Goal: Information Seeking & Learning: Find specific fact

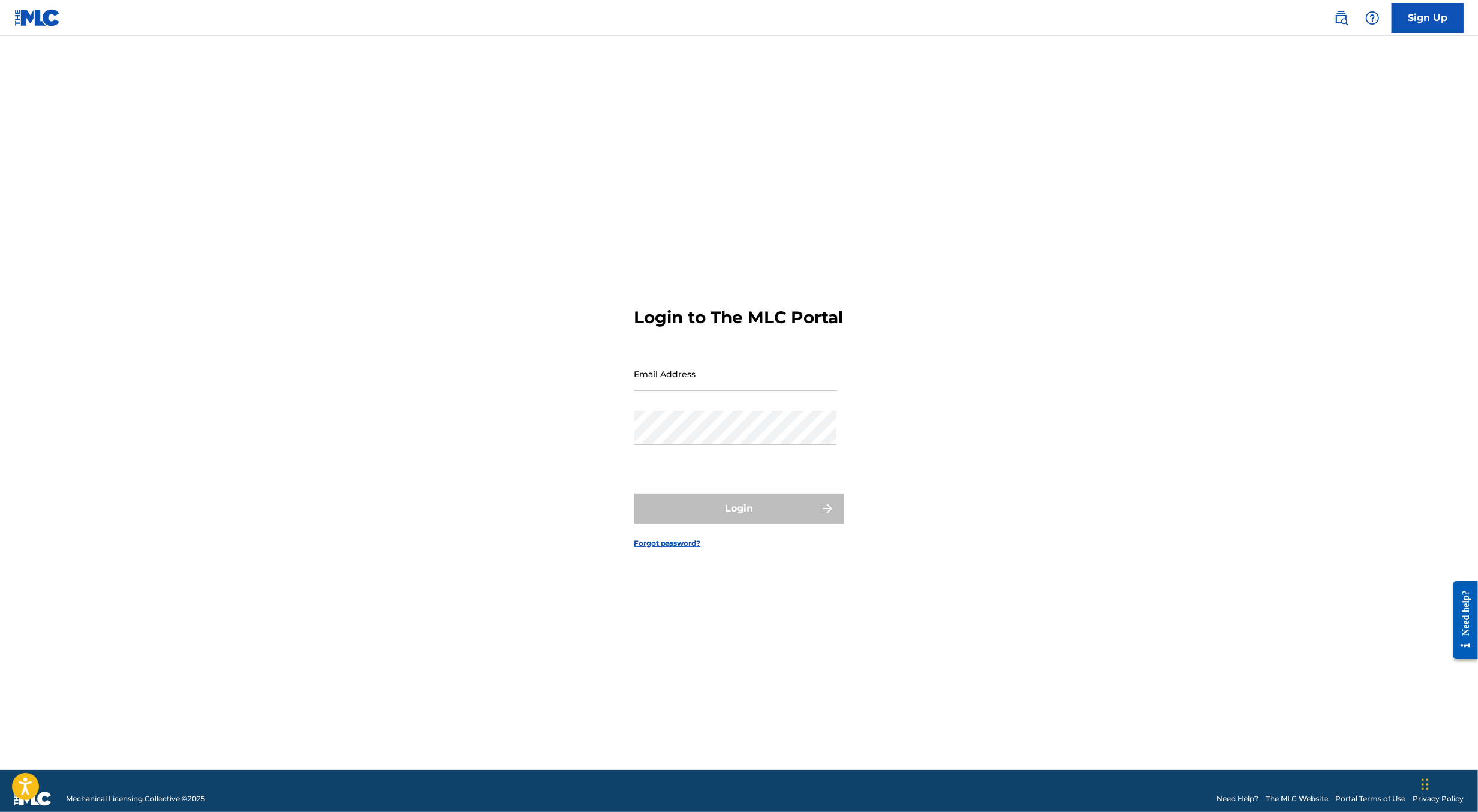
click at [748, 379] on input "Email Address" at bounding box center [736, 374] width 202 height 34
type input "[PERSON_NAME][EMAIL_ADDRESS][DOMAIN_NAME]"
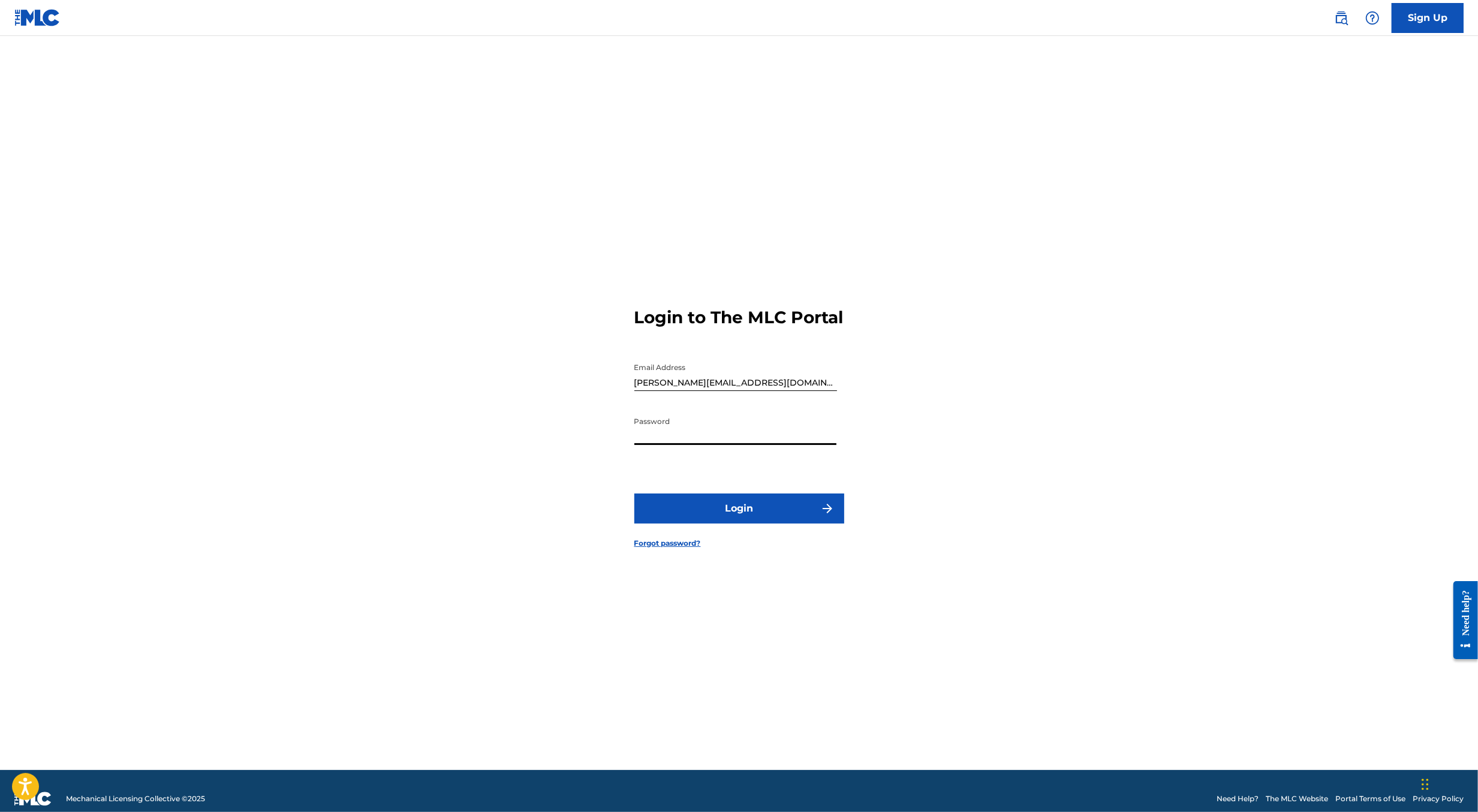
click at [771, 514] on button "Login" at bounding box center [740, 508] width 210 height 30
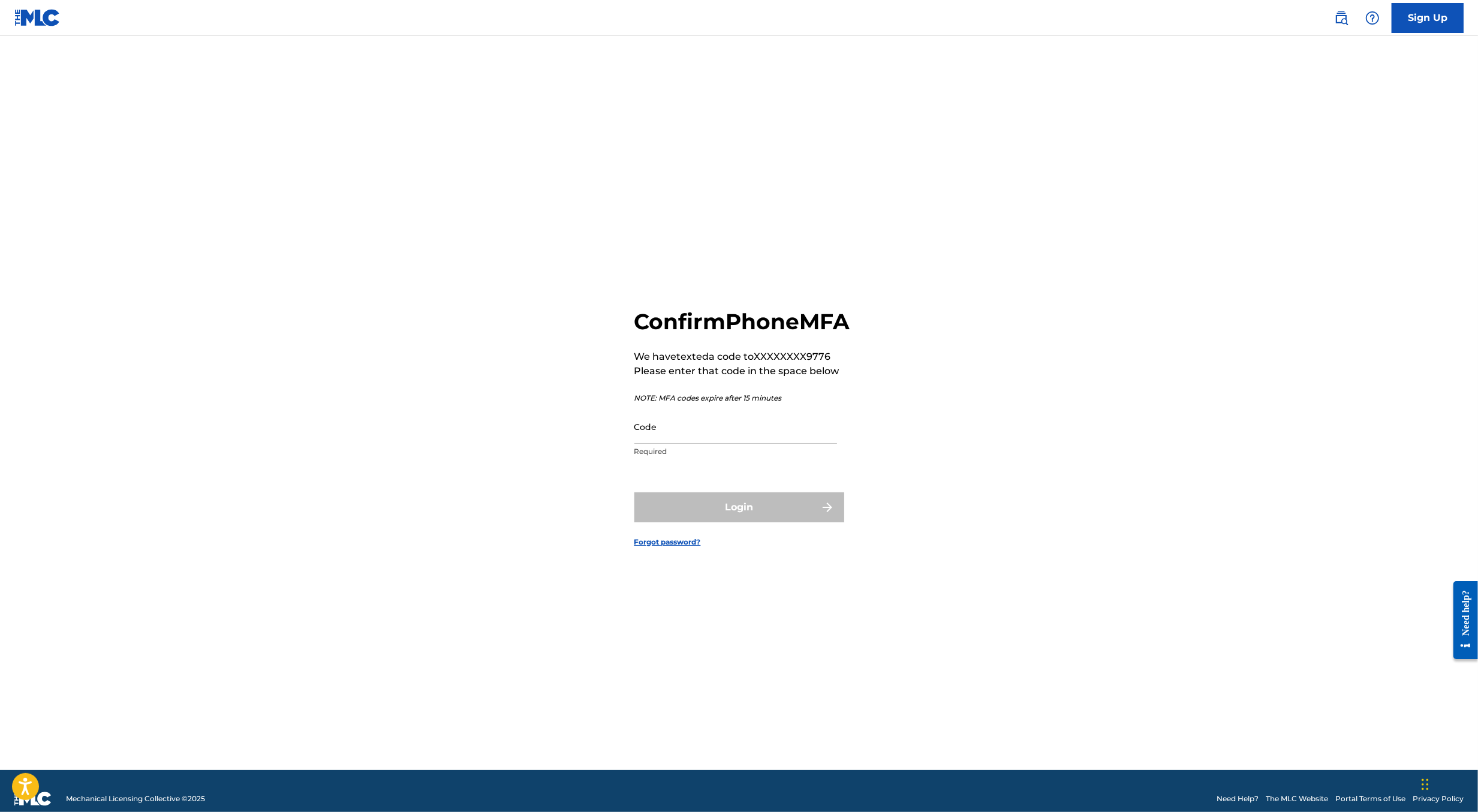
click at [662, 443] on input "Code" at bounding box center [736, 426] width 202 height 34
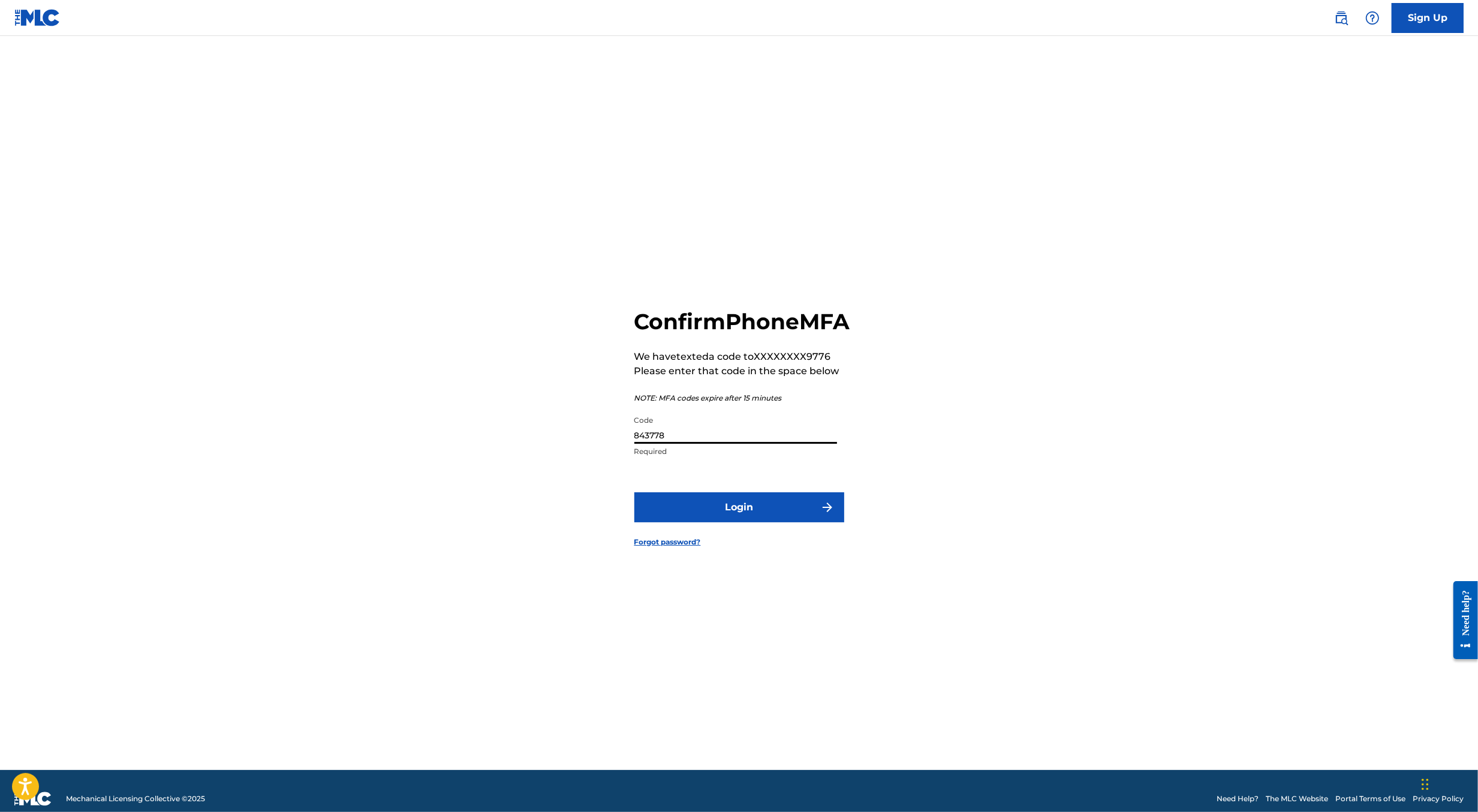
type input "843778"
click at [635, 492] on button "Login" at bounding box center [740, 507] width 210 height 30
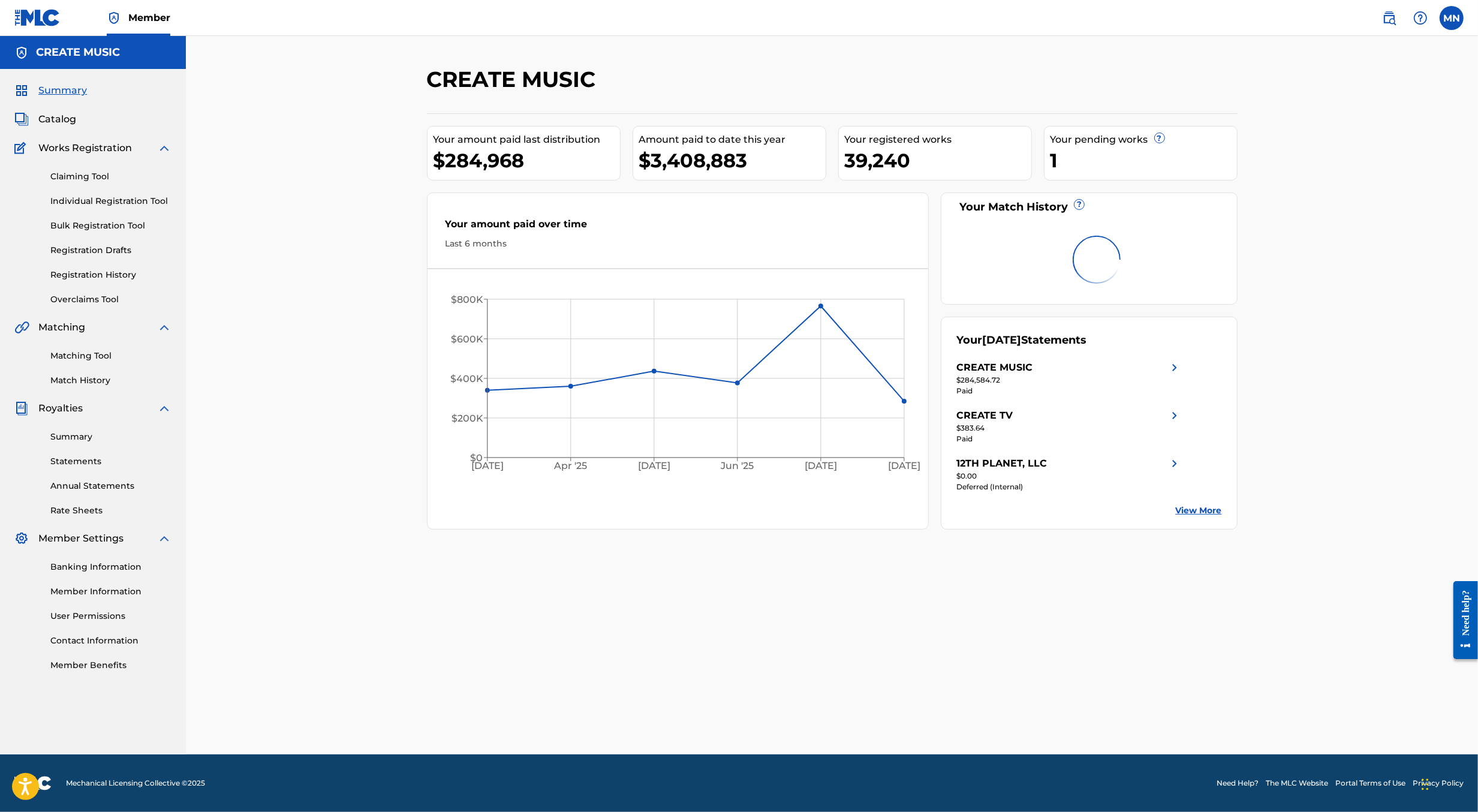
click at [1390, 16] on img at bounding box center [1389, 18] width 15 height 14
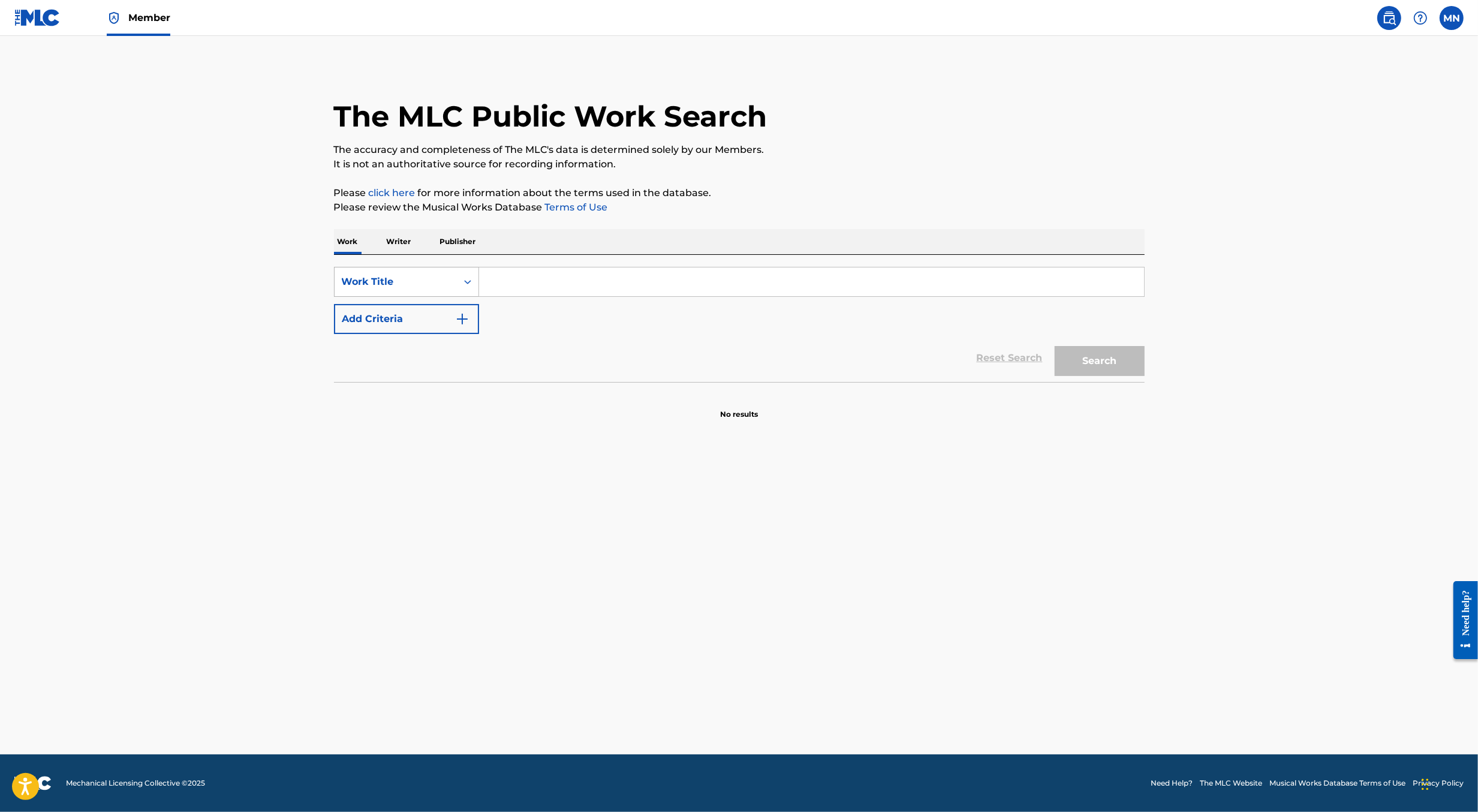
click at [434, 285] on div "Work Title" at bounding box center [396, 282] width 108 height 14
click at [430, 316] on div "MLC Song Code" at bounding box center [406, 312] width 144 height 30
click at [510, 293] on input "Search Form" at bounding box center [812, 282] width 665 height 29
paste input "PM6HKA"
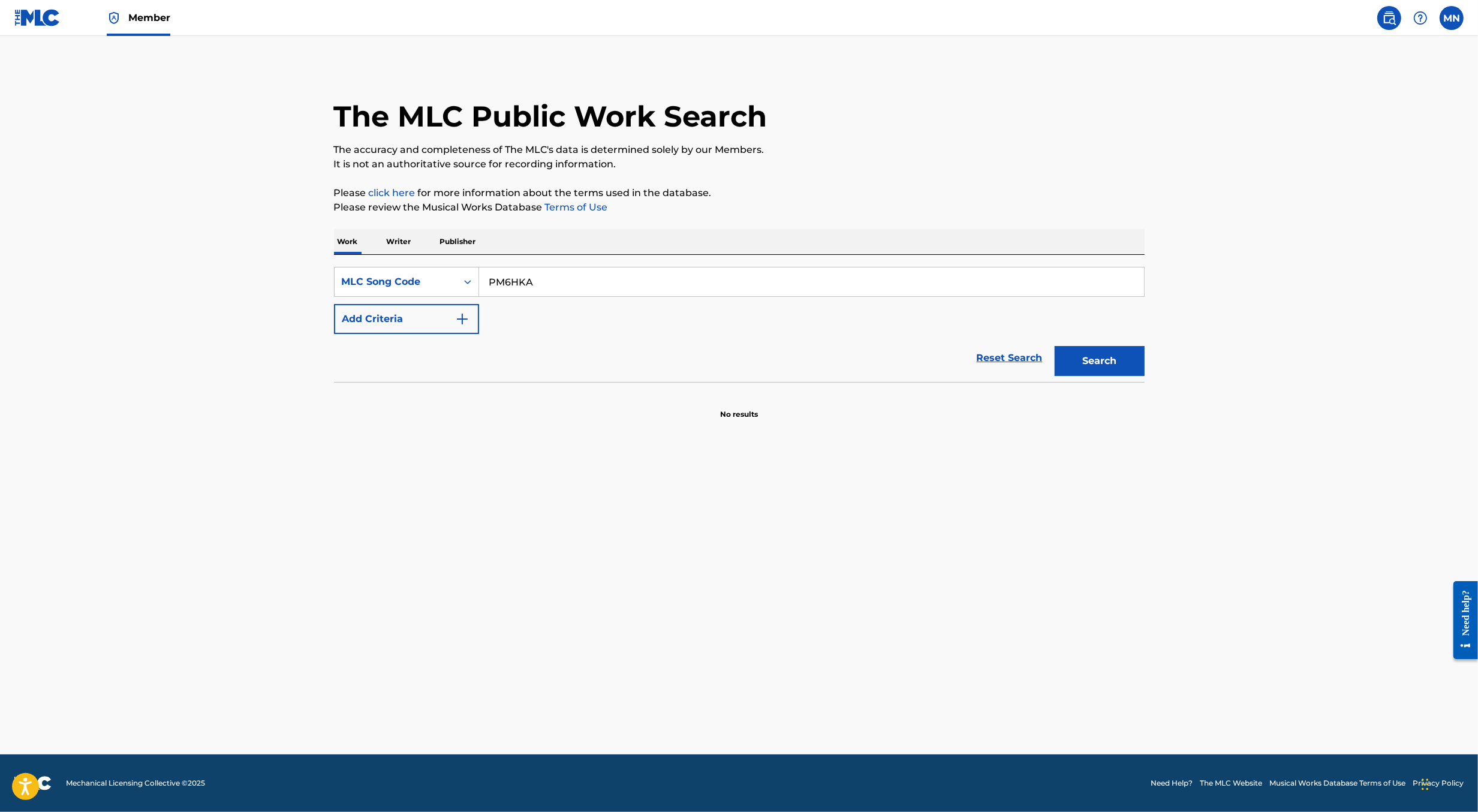
type input "PM6HKA"
click at [1055, 346] on button "Search" at bounding box center [1100, 360] width 90 height 30
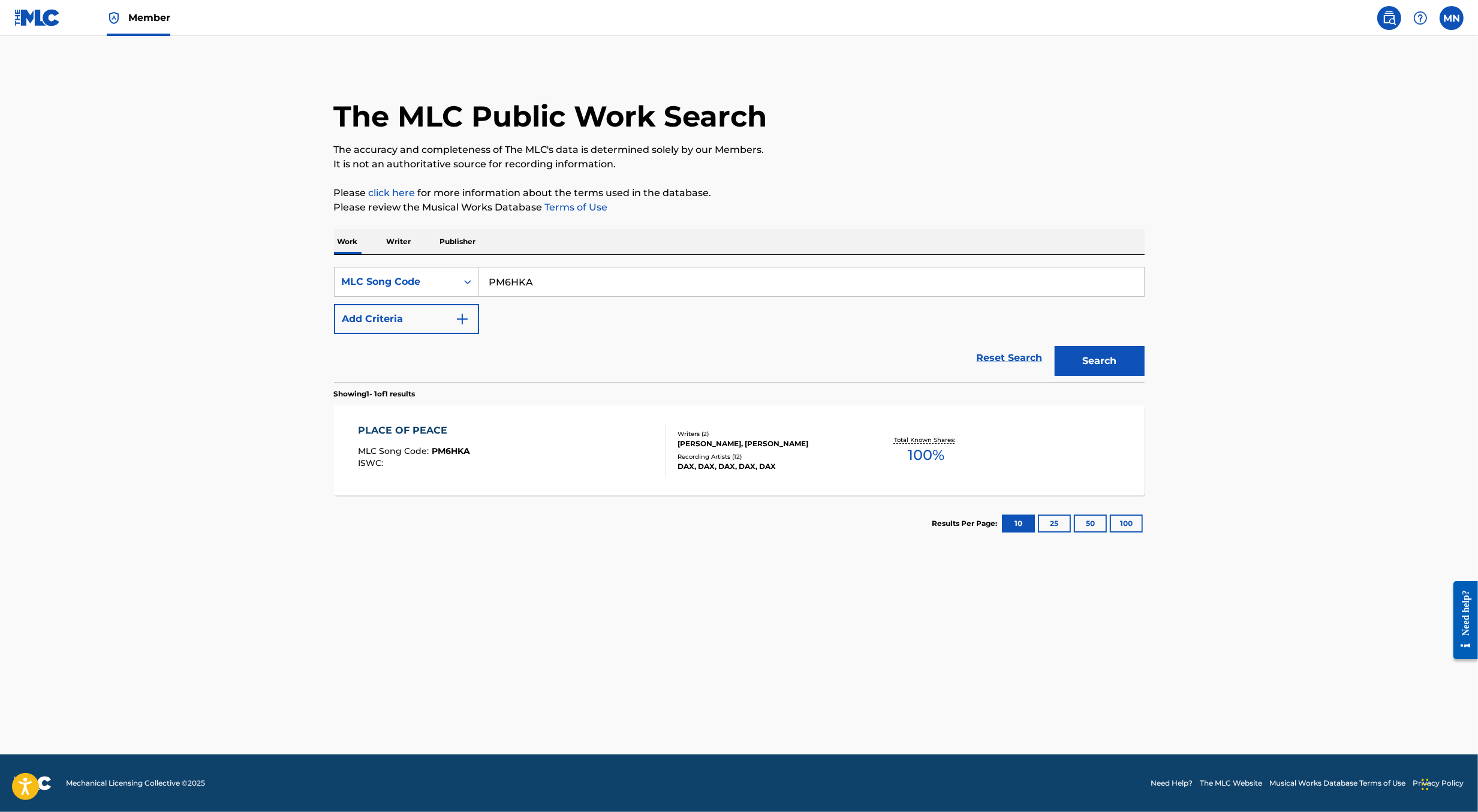
click at [574, 479] on div "PLACE OF PEACE MLC Song Code : PM6HKA ISWC : Writers ( 2 ) ERIC KLEM, DANIEL NW…" at bounding box center [740, 450] width 811 height 90
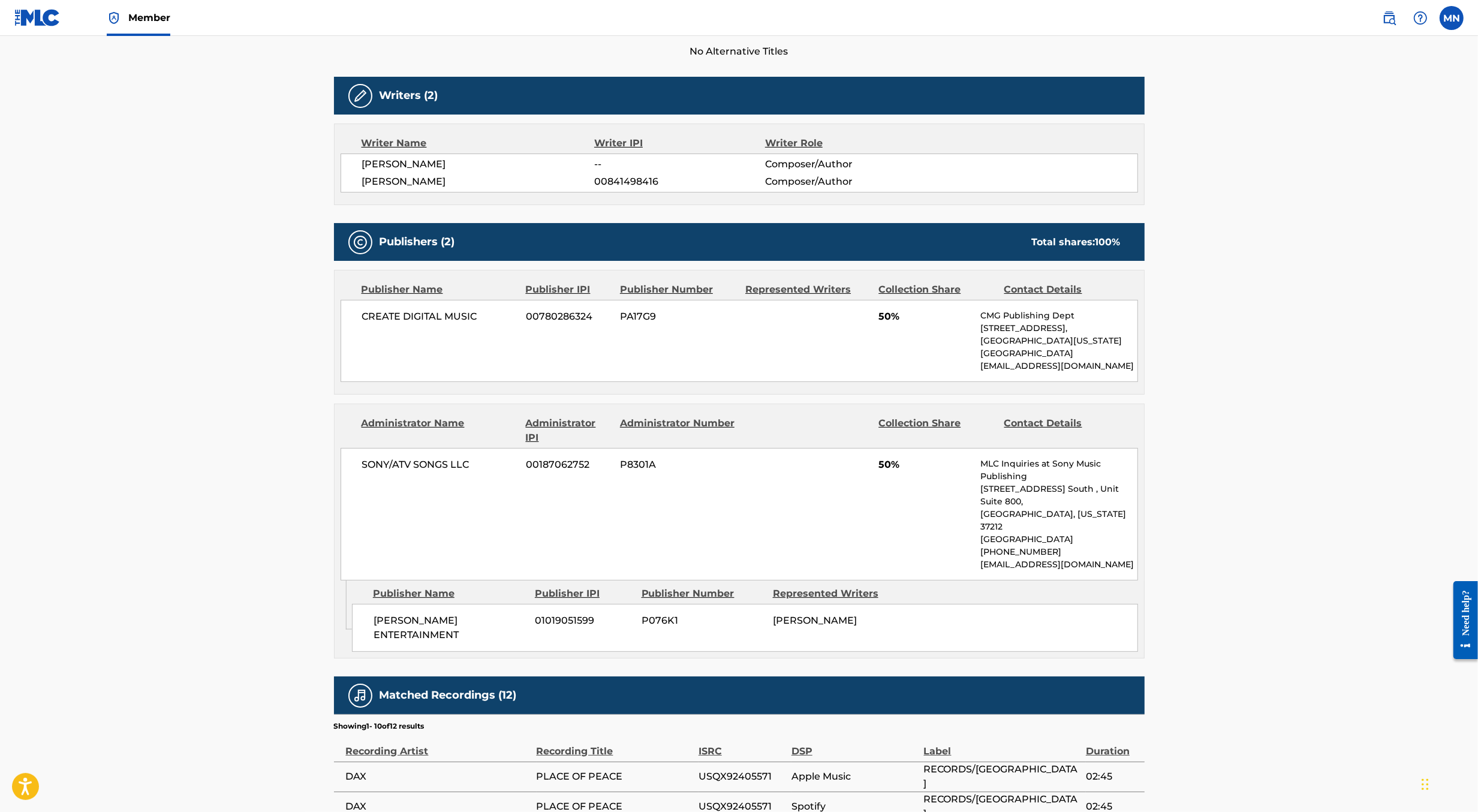
scroll to position [675, 0]
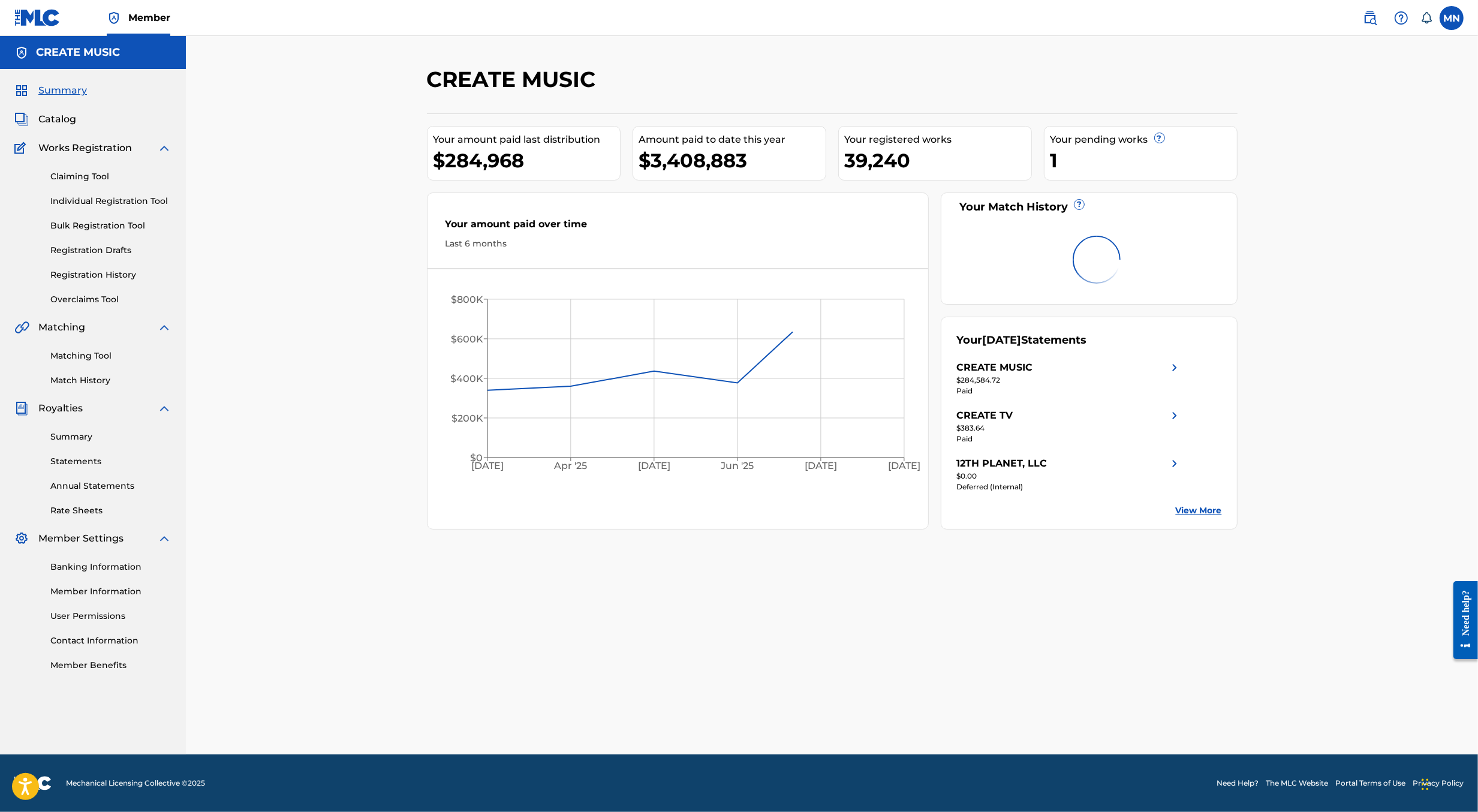
click at [1370, 12] on img at bounding box center [1370, 18] width 15 height 14
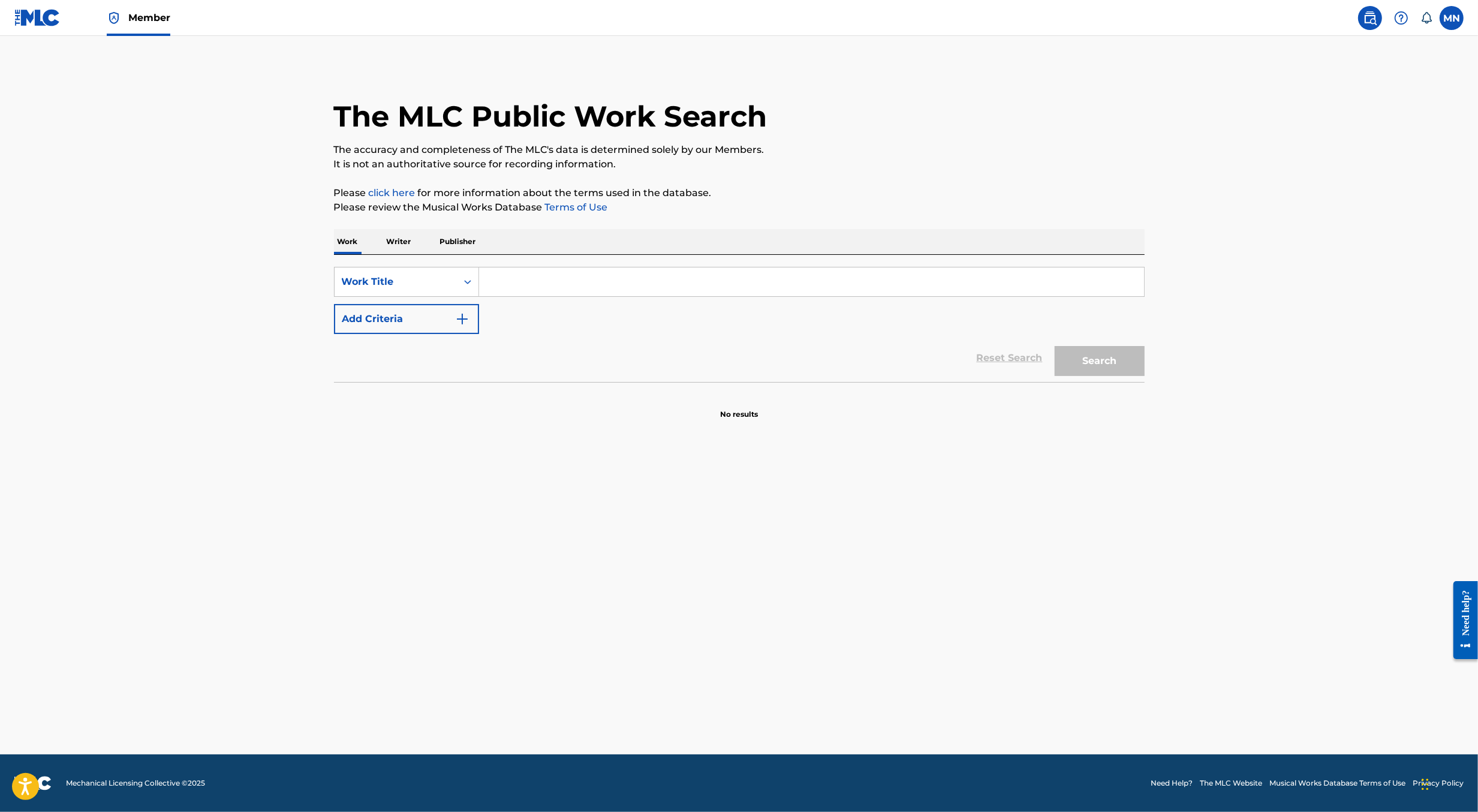
click at [594, 285] on input "Search Form" at bounding box center [812, 282] width 665 height 29
paste input "MR7F8Z"
type input "MR7F8Z"
click at [397, 307] on button "Add Criteria" at bounding box center [407, 318] width 145 height 30
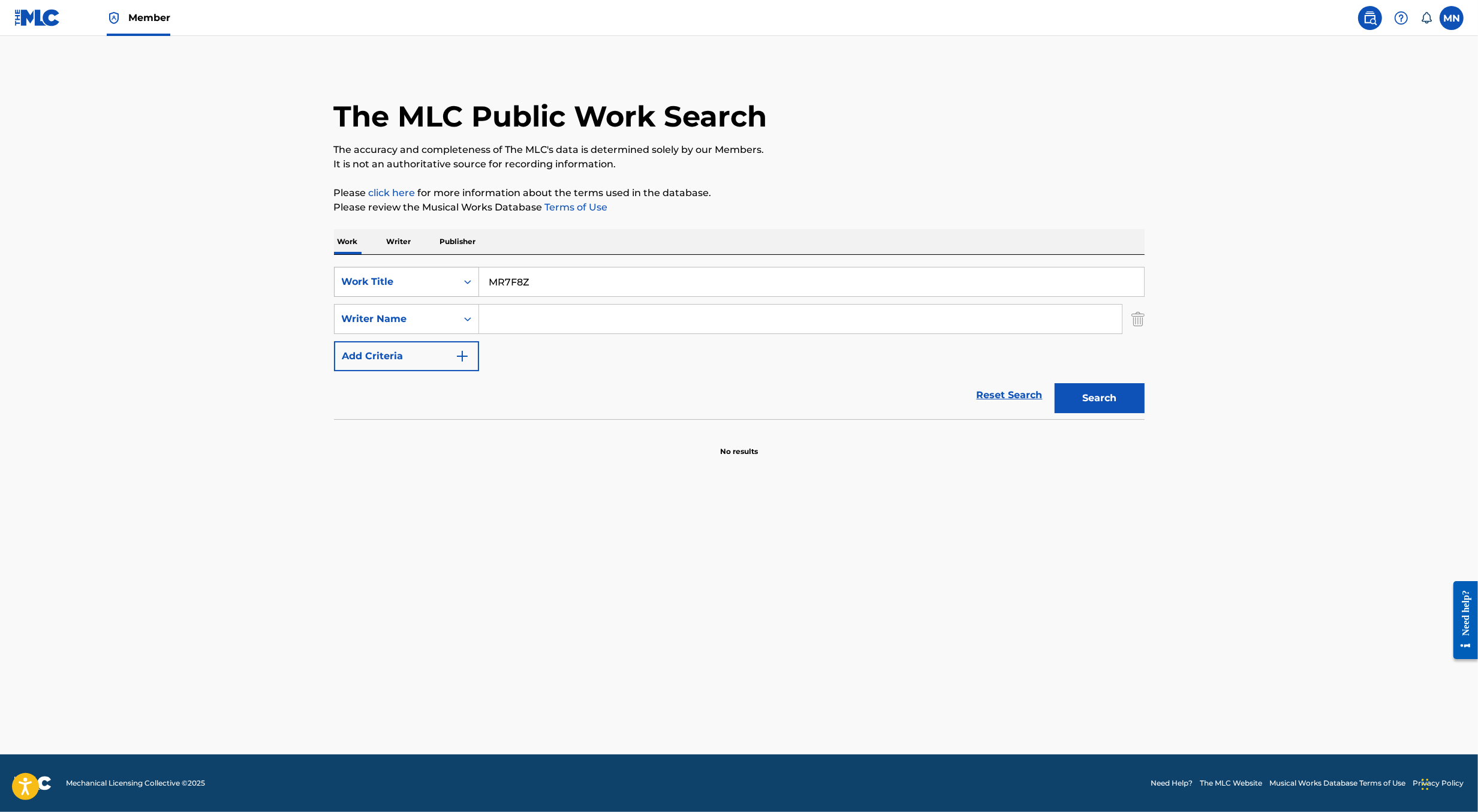
click at [390, 289] on div "Work Title" at bounding box center [395, 282] width 122 height 23
click at [392, 316] on div "MLC Song Code" at bounding box center [406, 312] width 144 height 30
click at [512, 285] on input "Search Form" at bounding box center [812, 282] width 665 height 29
paste input "MR7F8Z"
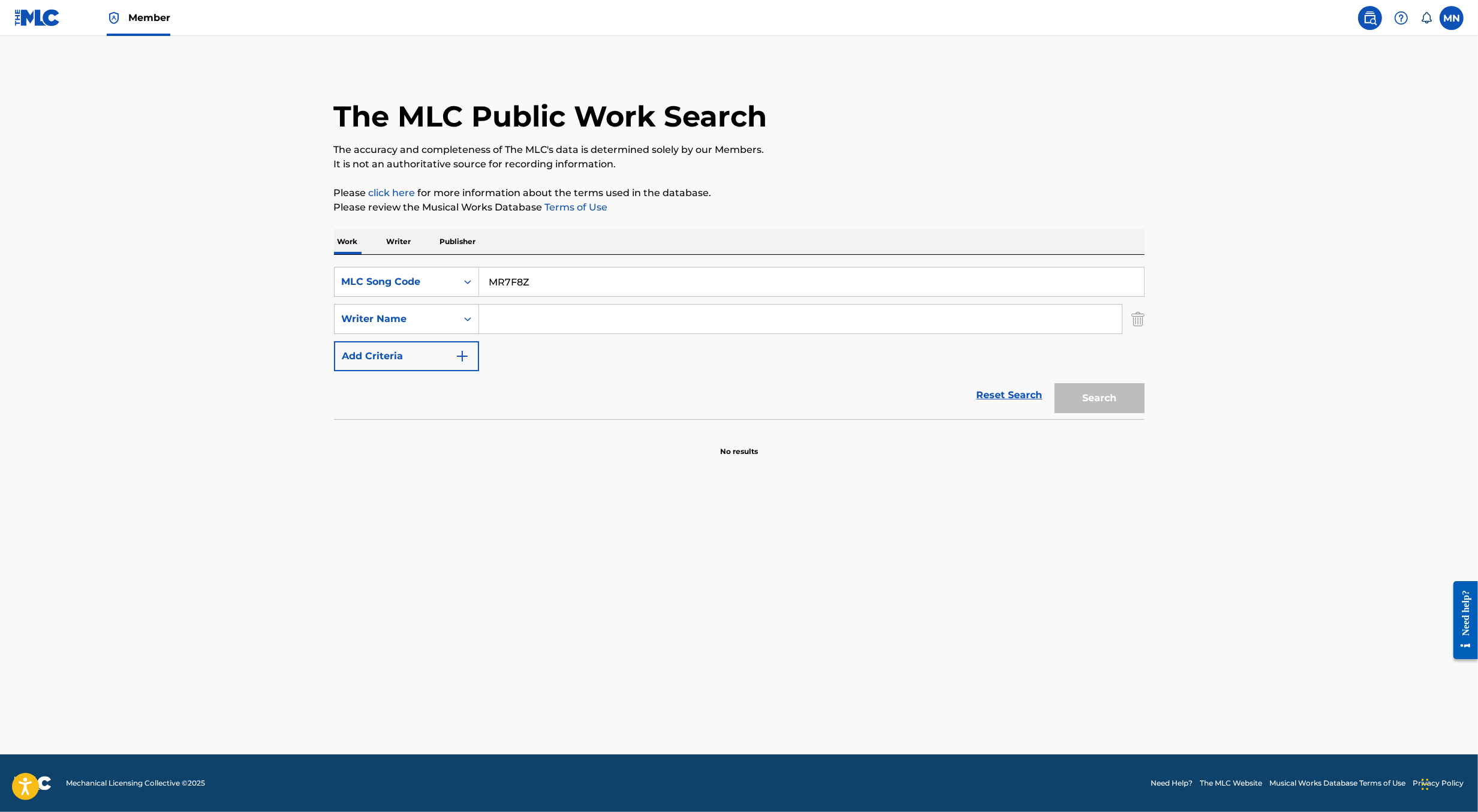
paste input "MR7F8Z"
click at [1055, 383] on button "Search" at bounding box center [1100, 398] width 90 height 30
click at [512, 285] on input "MR7F8ZMR7F8Z" at bounding box center [812, 282] width 665 height 29
paste input "Search Form"
type input "MR7F8Z"
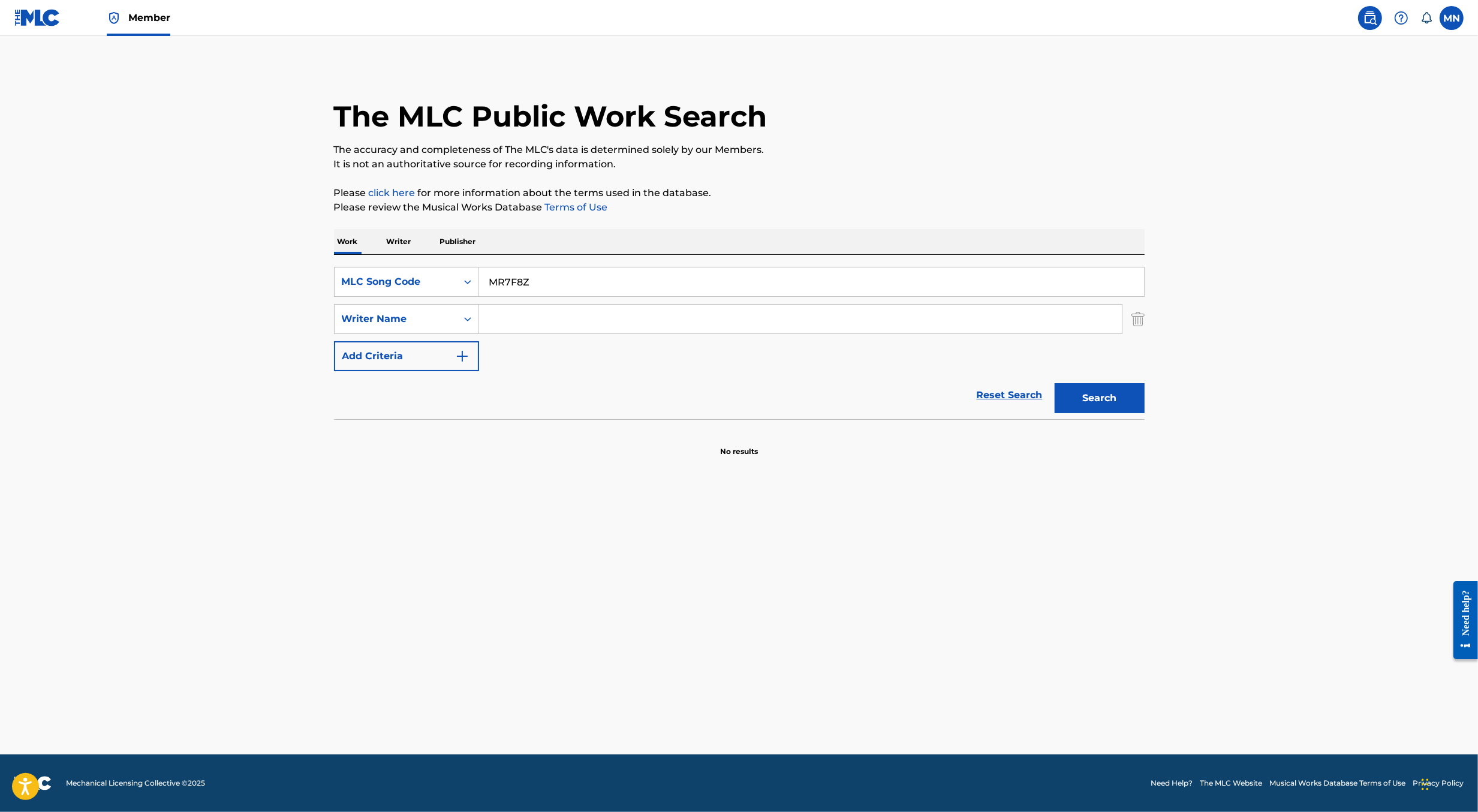
click at [1055, 383] on button "Search" at bounding box center [1100, 398] width 90 height 30
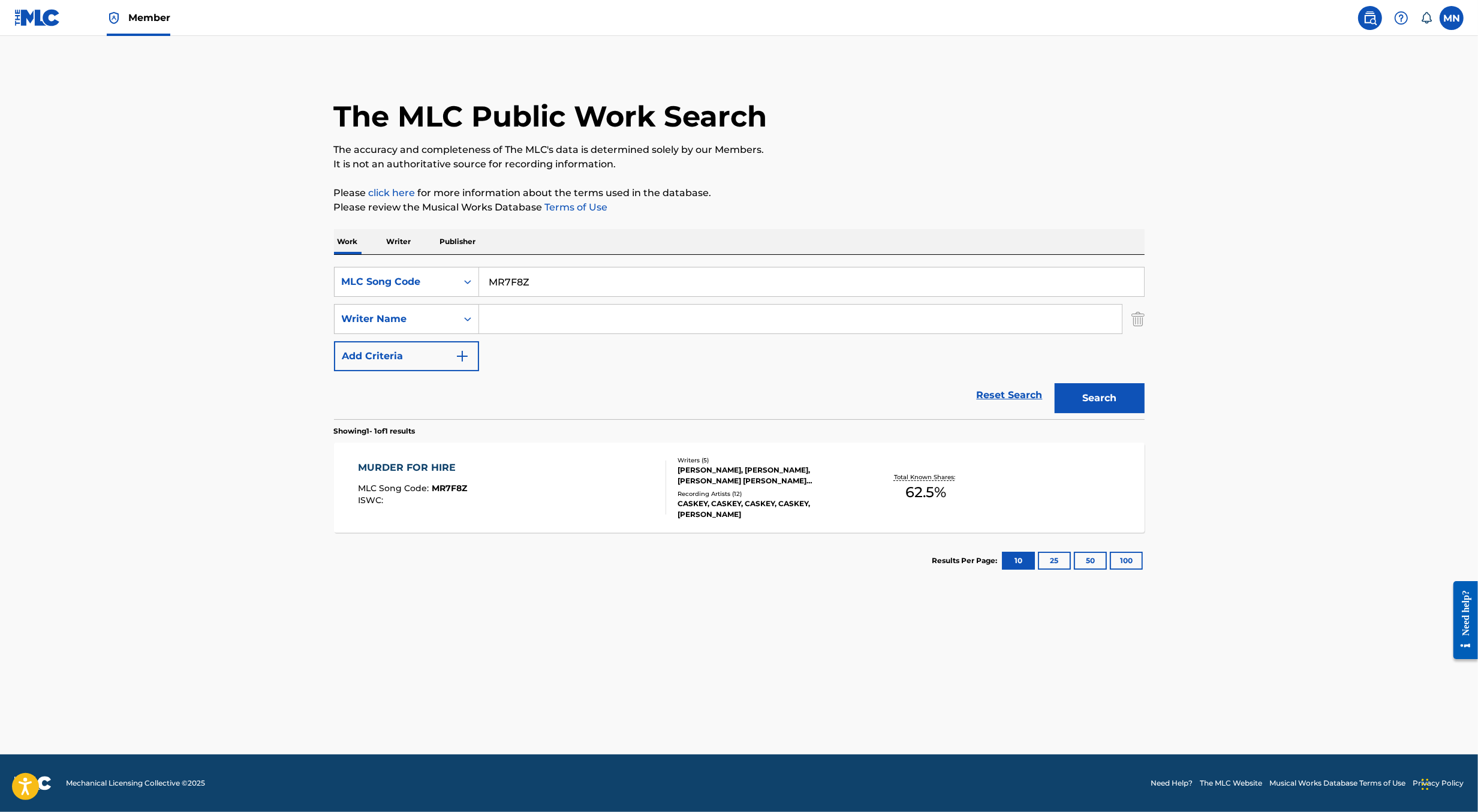
click at [617, 503] on div "MURDER FOR HIRE MLC Song Code : MR7F8Z ISWC :" at bounding box center [512, 487] width 308 height 54
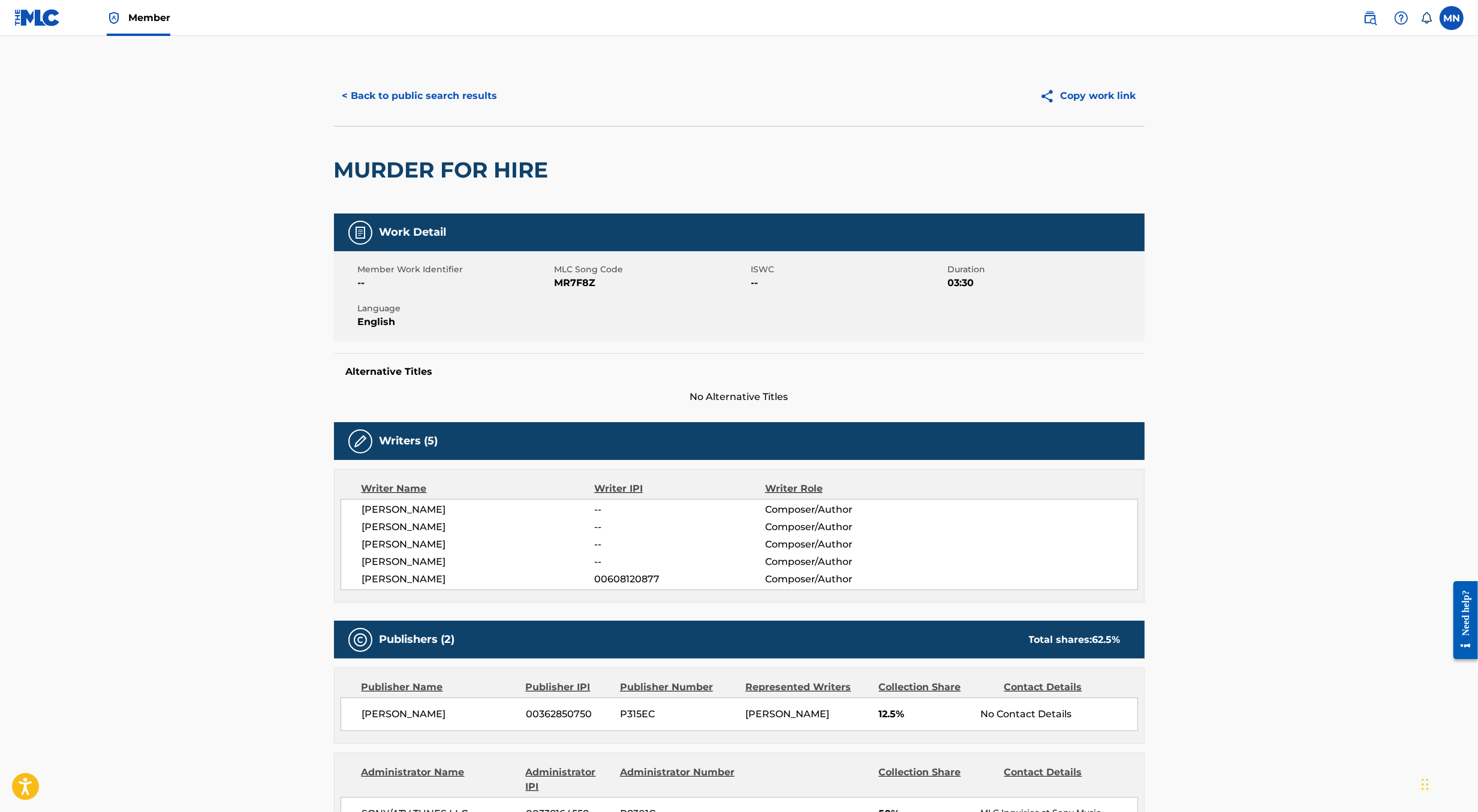
click at [468, 99] on button "< Back to public search results" at bounding box center [420, 95] width 172 height 30
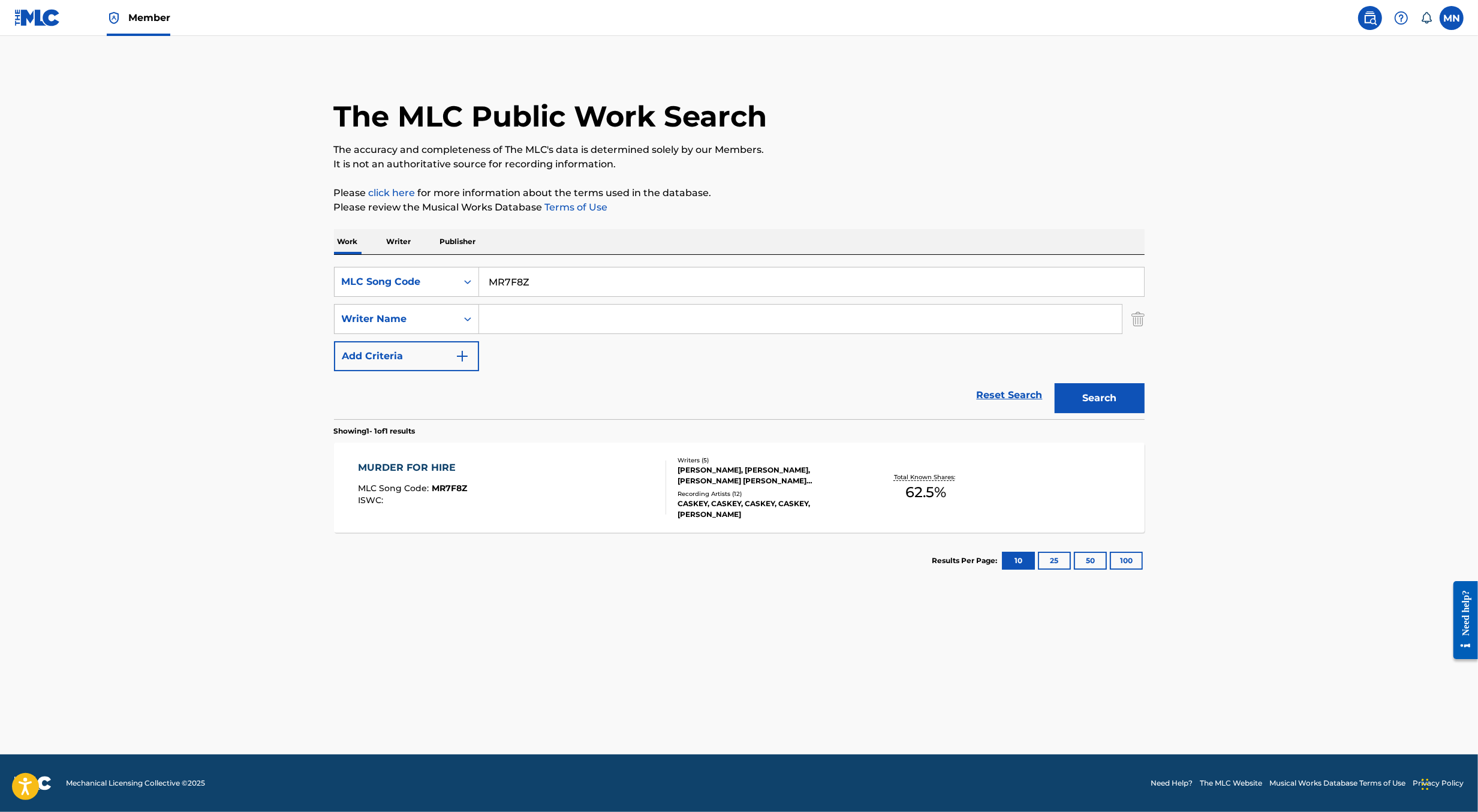
click at [540, 276] on input "MR7F8Z" at bounding box center [812, 282] width 665 height 29
paste input "AV2H41"
type input "AV2H41"
click at [1055, 383] on button "Search" at bounding box center [1100, 398] width 90 height 30
click at [534, 494] on div "A SINNER LIKE ME MLC Song Code : AV2H41 ISWC :" at bounding box center [512, 487] width 308 height 54
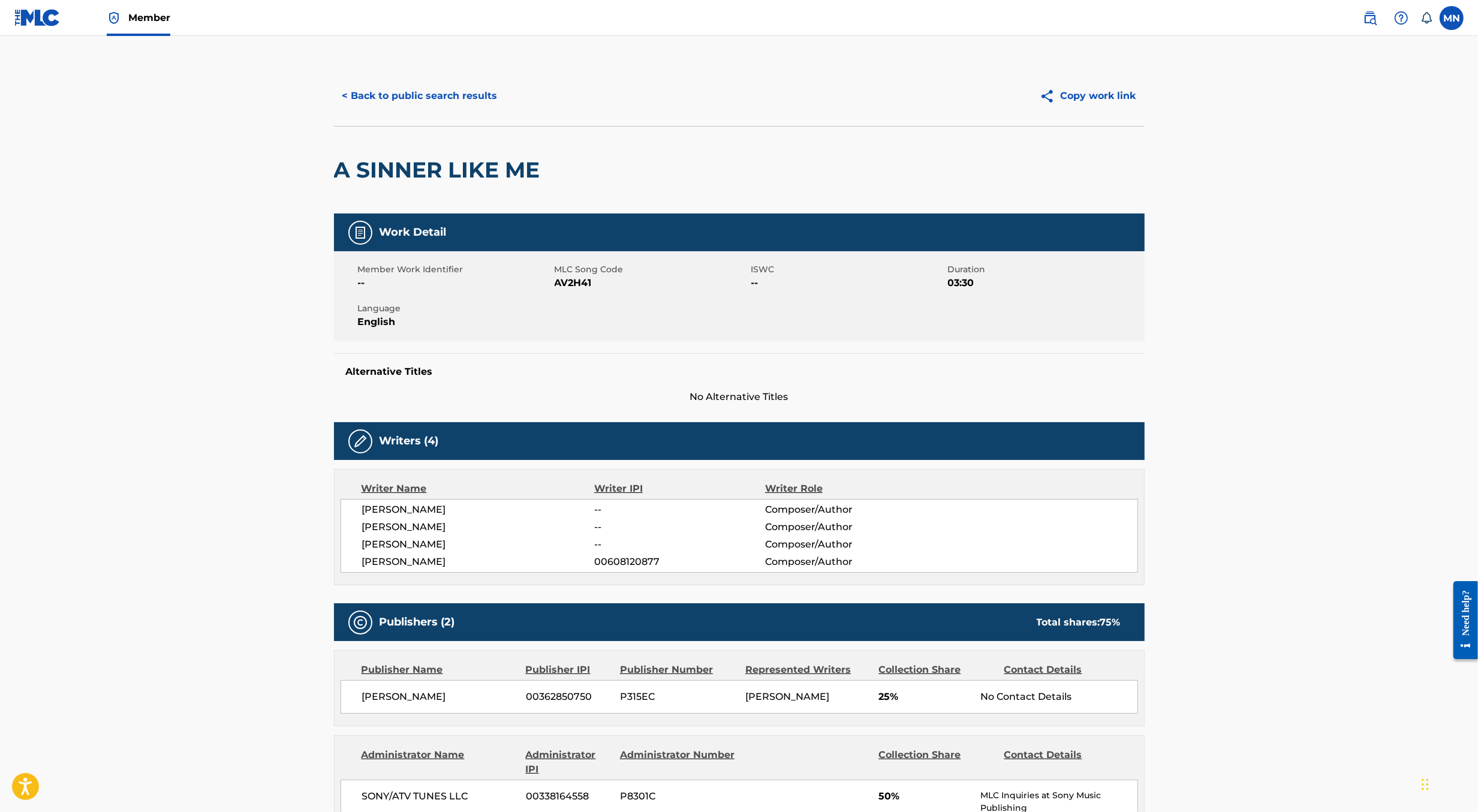
click at [433, 95] on button "< Back to public search results" at bounding box center [420, 95] width 172 height 30
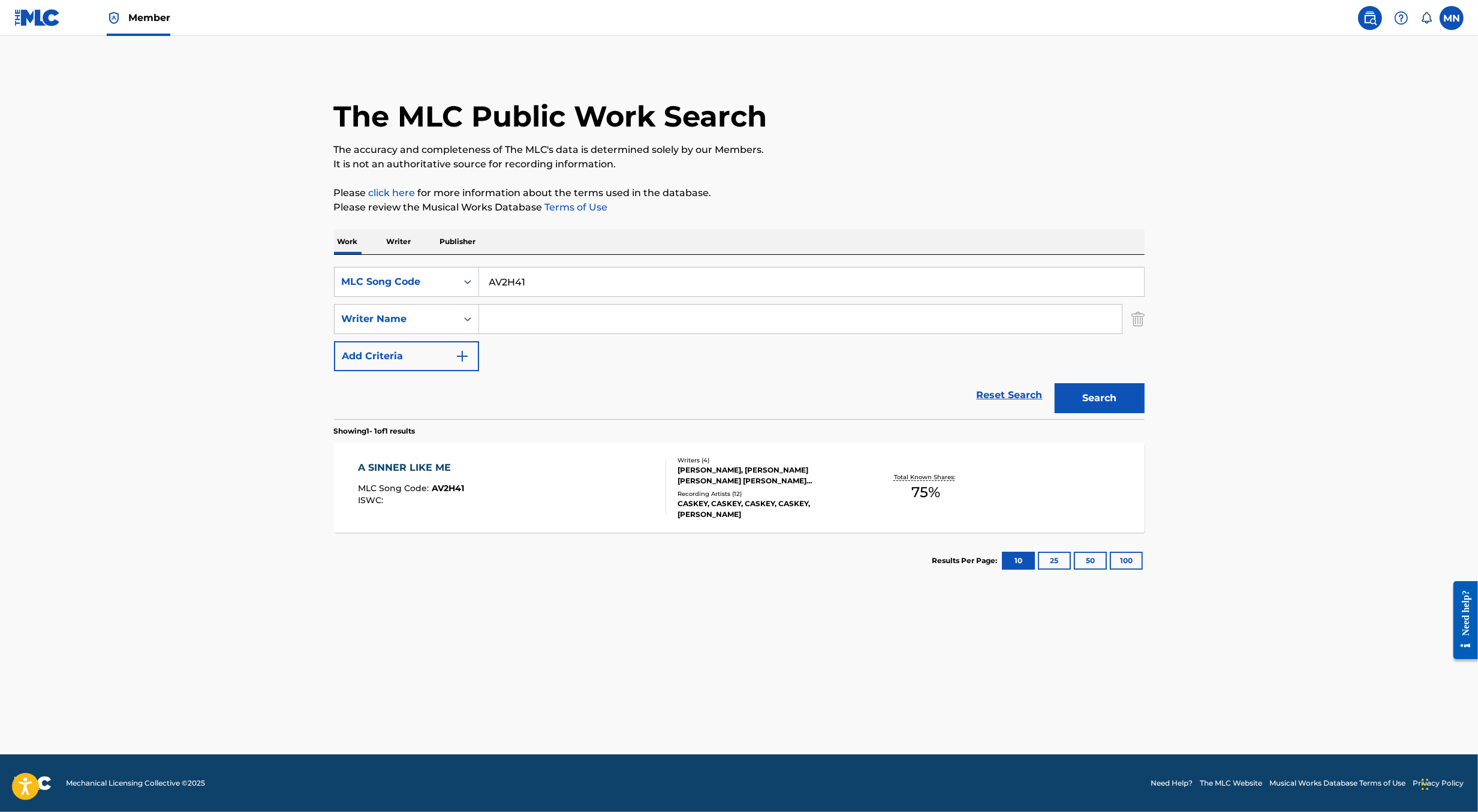
click at [557, 287] on input "AV2H41" at bounding box center [812, 282] width 665 height 29
paste input "YP6ANN"
type input "YP6ANN"
click at [1055, 383] on button "Search" at bounding box center [1100, 398] width 90 height 30
click at [568, 516] on div "YOU'RE THE PROBLEM MLC Song Code : YP6ANN ISWC : Writers ( 5 ) JOEL BANKS, DANI…" at bounding box center [740, 487] width 811 height 90
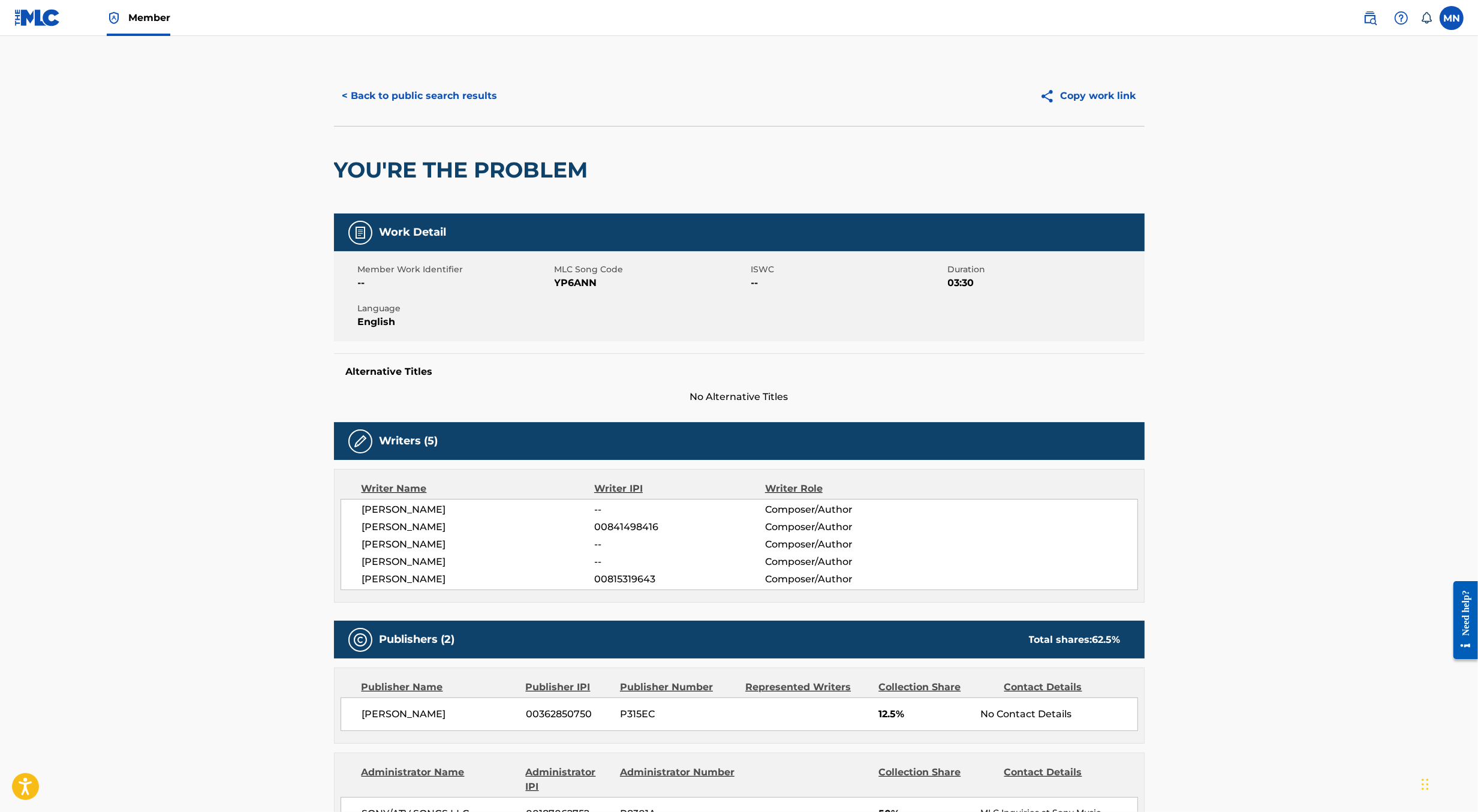
click at [497, 95] on button "< Back to public search results" at bounding box center [420, 95] width 172 height 30
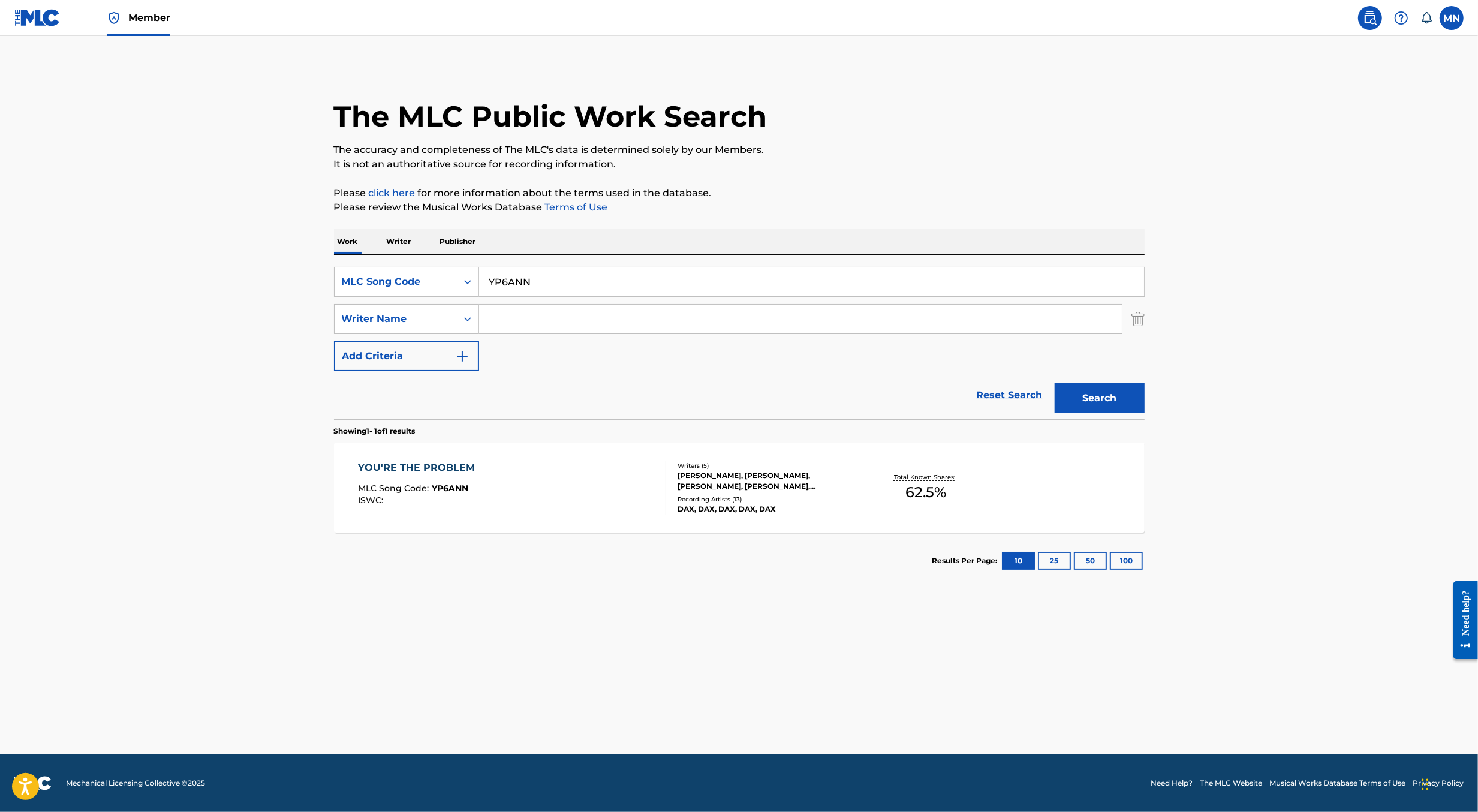
click at [544, 275] on input "YP6ANN" at bounding box center [812, 282] width 665 height 29
paste input "NH3HN7"
type input "NH3HN7"
click at [1055, 383] on button "Search" at bounding box center [1100, 398] width 90 height 30
click at [645, 508] on div "NARCISSIST MLC Song Code : NH3HN7 ISWC :" at bounding box center [512, 487] width 308 height 54
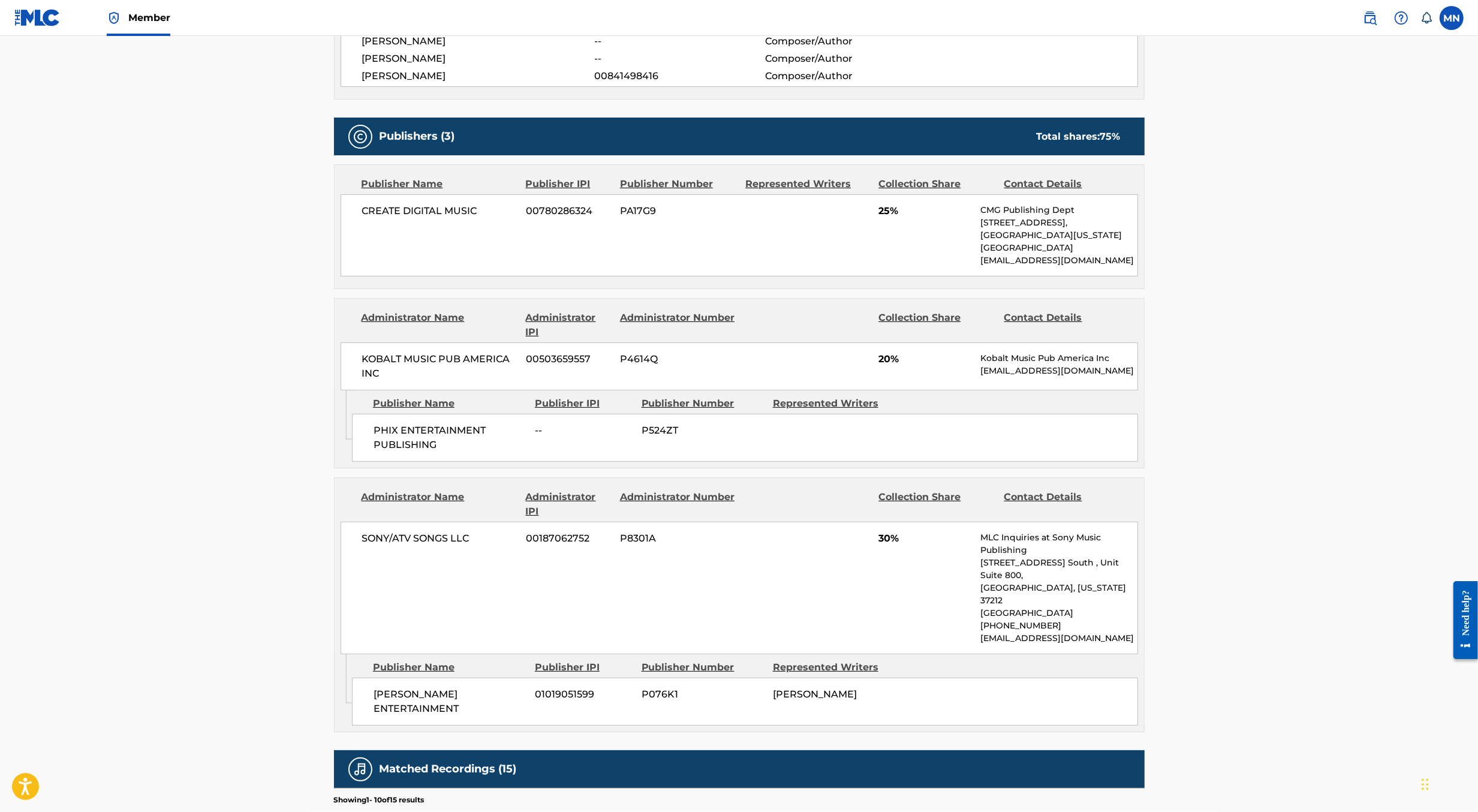
scroll to position [481, 0]
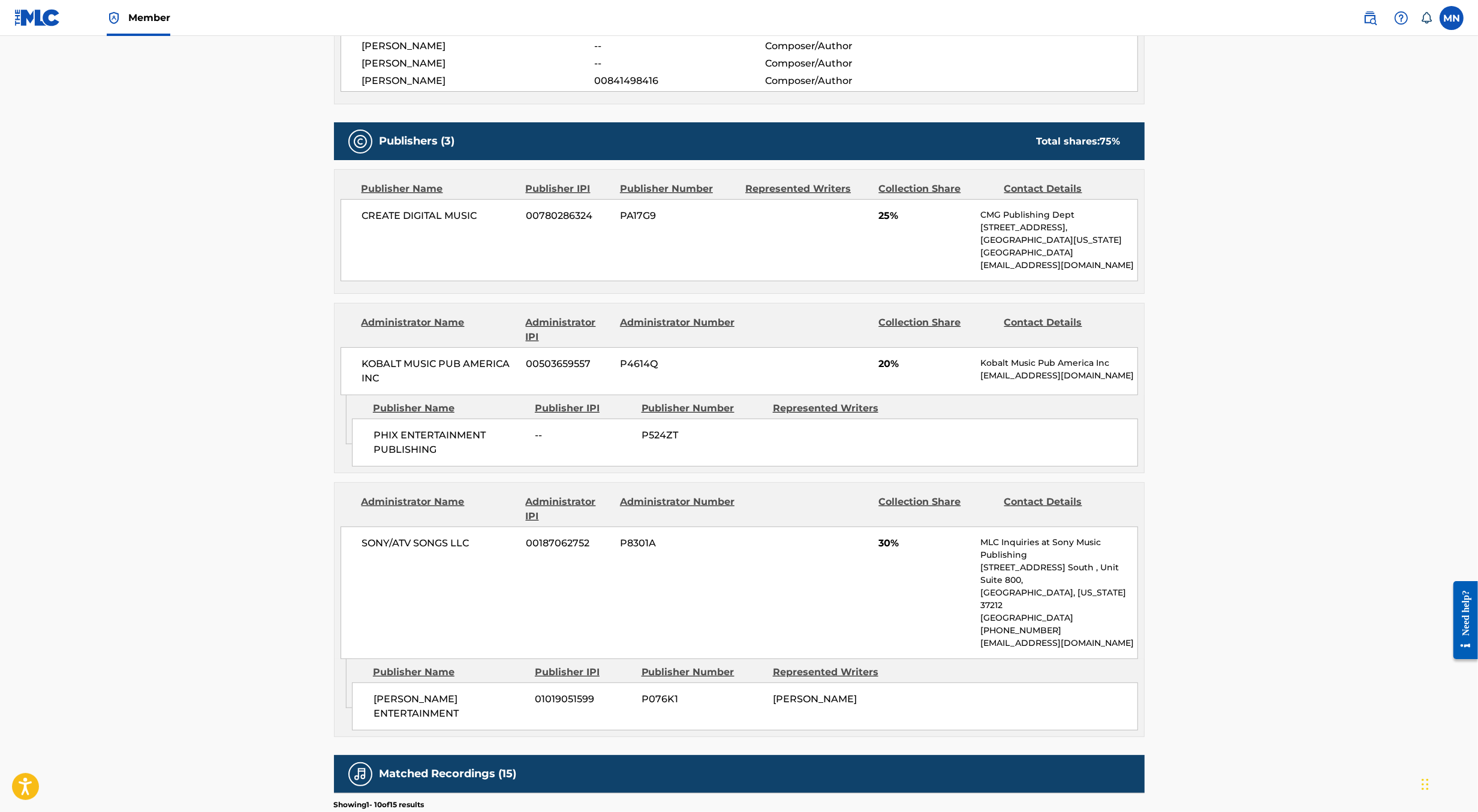
click at [1372, 21] on img at bounding box center [1370, 18] width 15 height 14
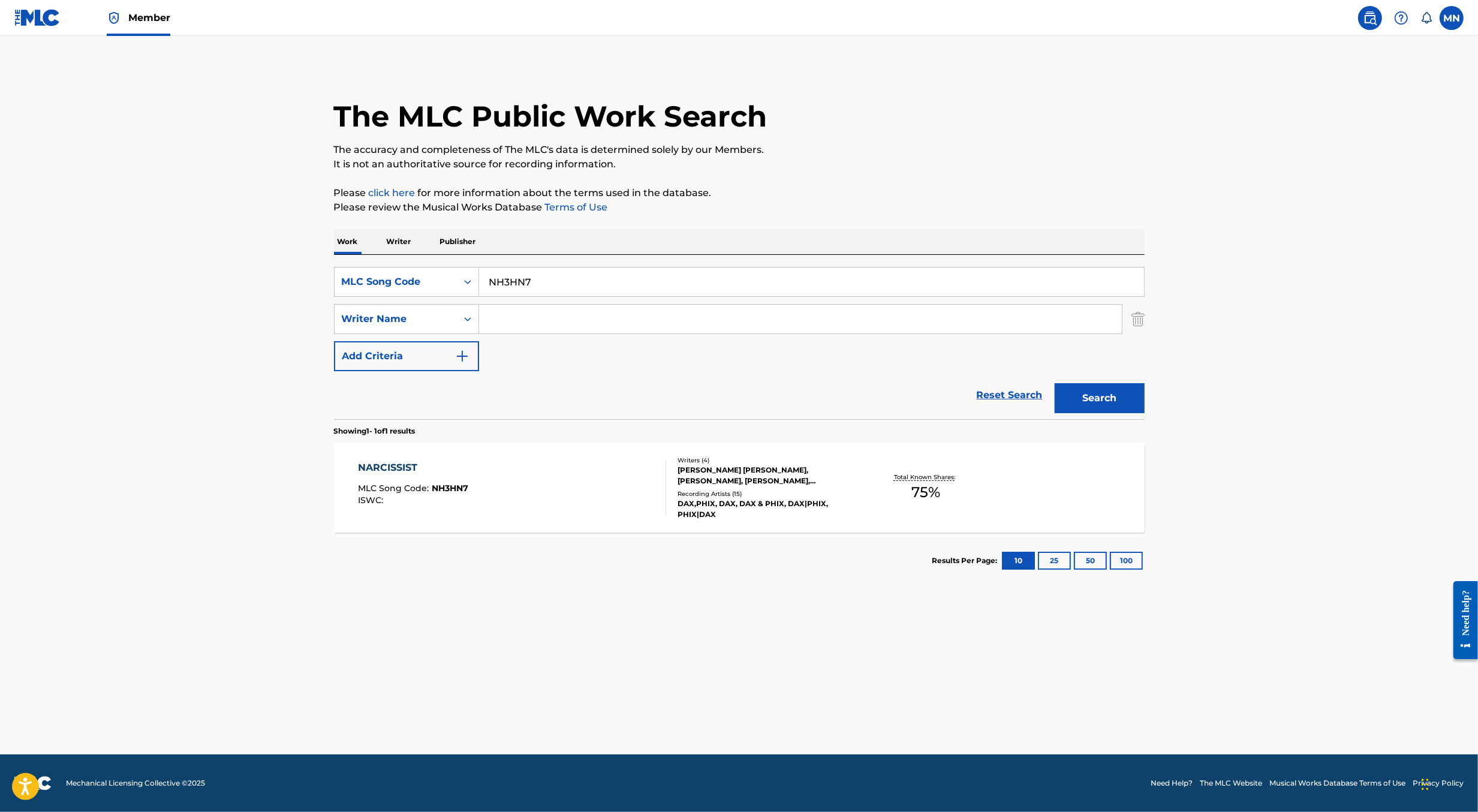
click at [733, 275] on input "NH3HN7" at bounding box center [812, 282] width 665 height 29
paste input "AV4SEH"
type input "AV4SEH"
click at [1055, 383] on button "Search" at bounding box center [1100, 398] width 90 height 30
click at [627, 485] on div "A REAL MAN MLC Song Code : AV4SEH ISWC :" at bounding box center [512, 487] width 308 height 54
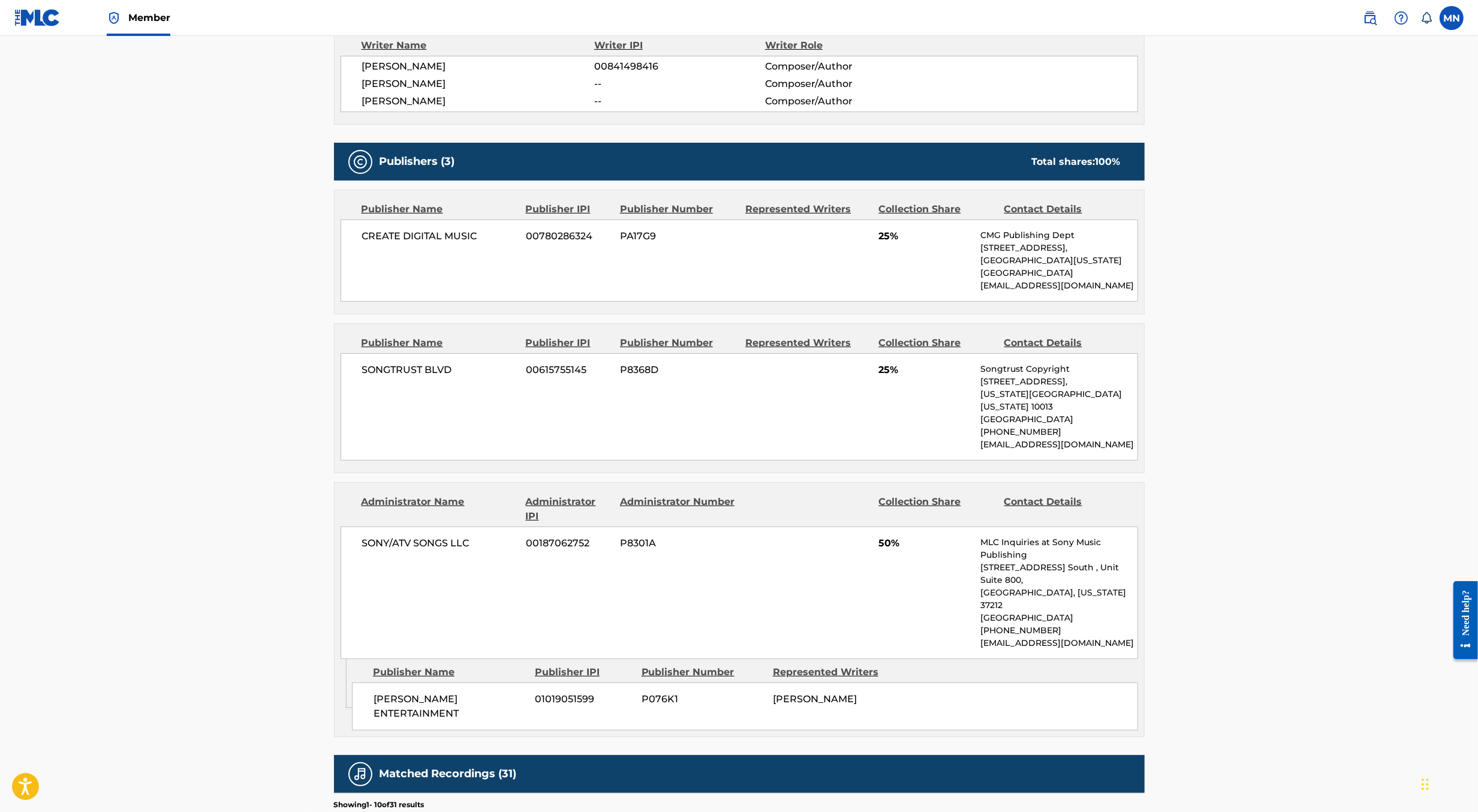
scroll to position [475, 0]
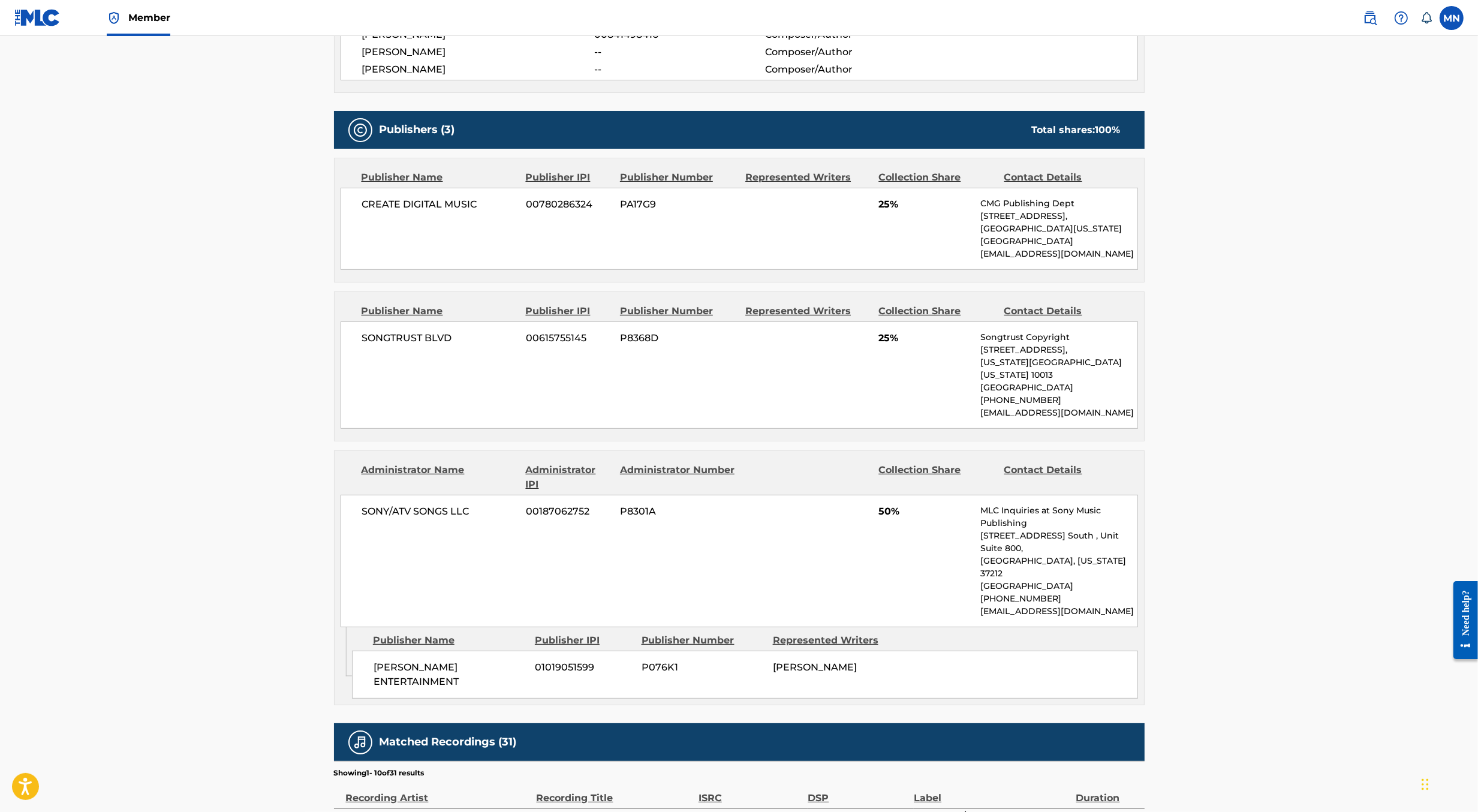
click at [1370, 18] on img at bounding box center [1370, 18] width 15 height 14
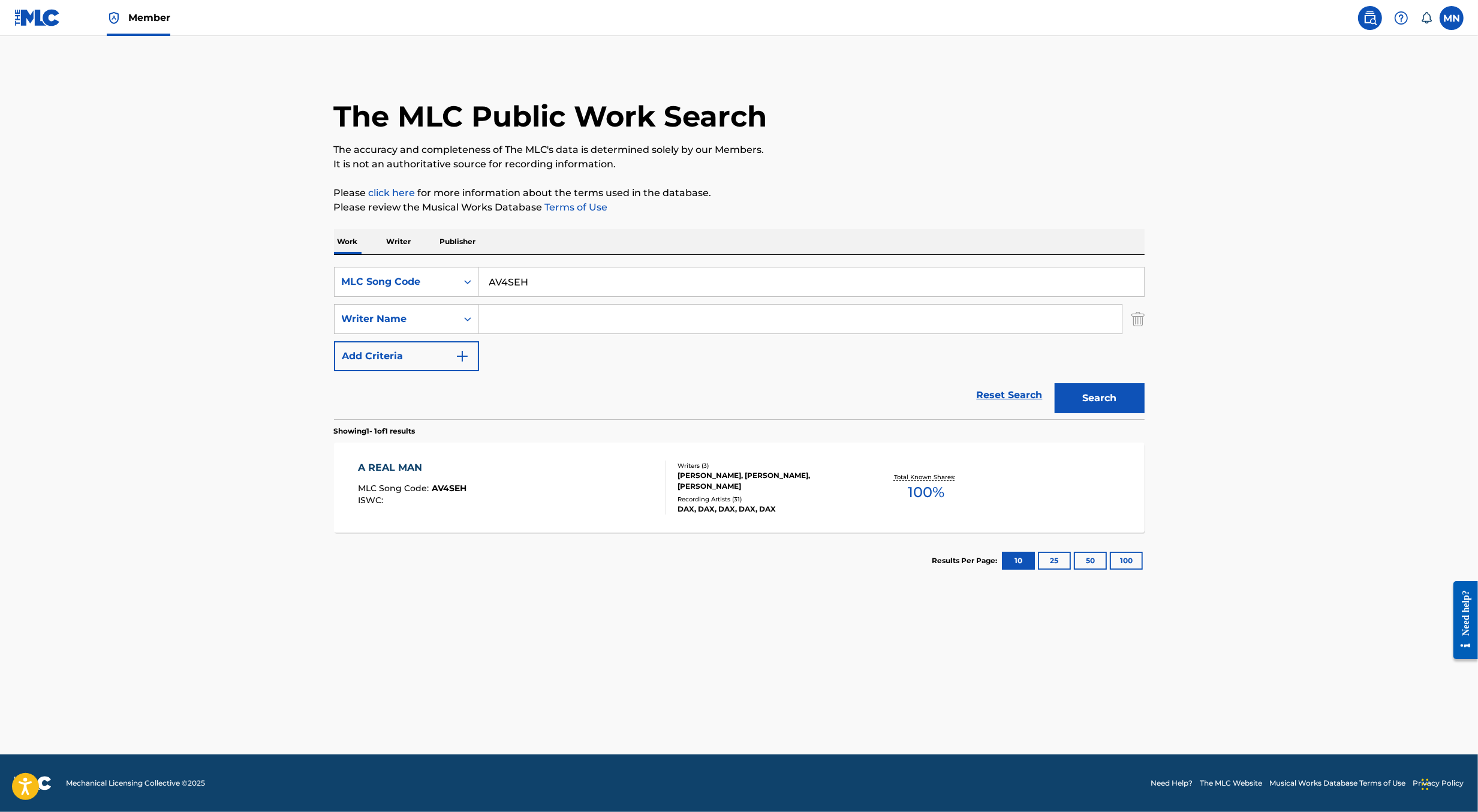
click at [745, 273] on input "AV4SEH" at bounding box center [812, 282] width 665 height 29
paste input "S89J05"
type input "S89J05"
click at [1055, 383] on button "Search" at bounding box center [1100, 398] width 90 height 30
click at [580, 531] on div "SO WHAT MLC Song Code : S89J05 ISWC : Writers ( 6 ) JOEL BANKS, TAYLOR BANKS, S…" at bounding box center [740, 487] width 811 height 90
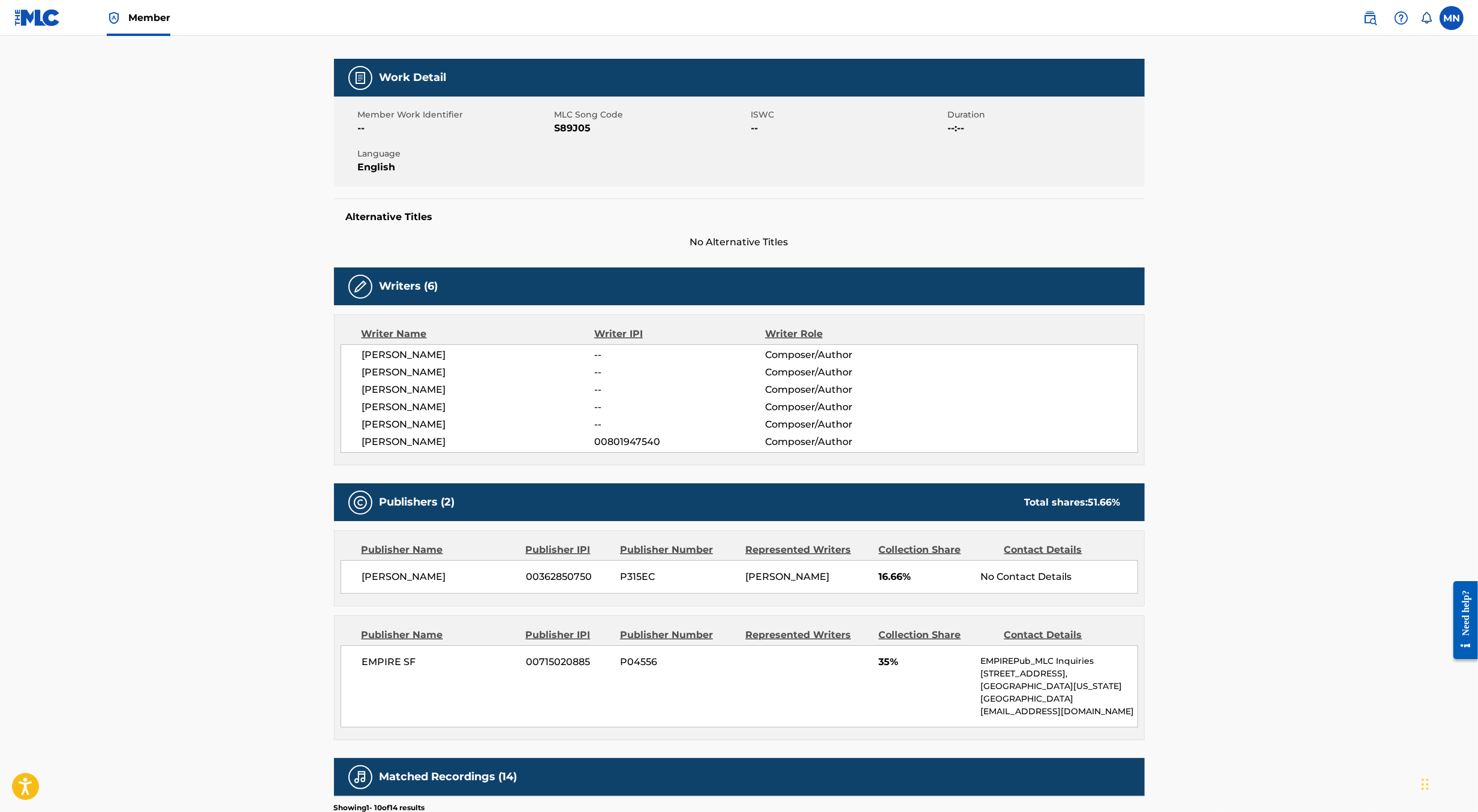
scroll to position [380, 0]
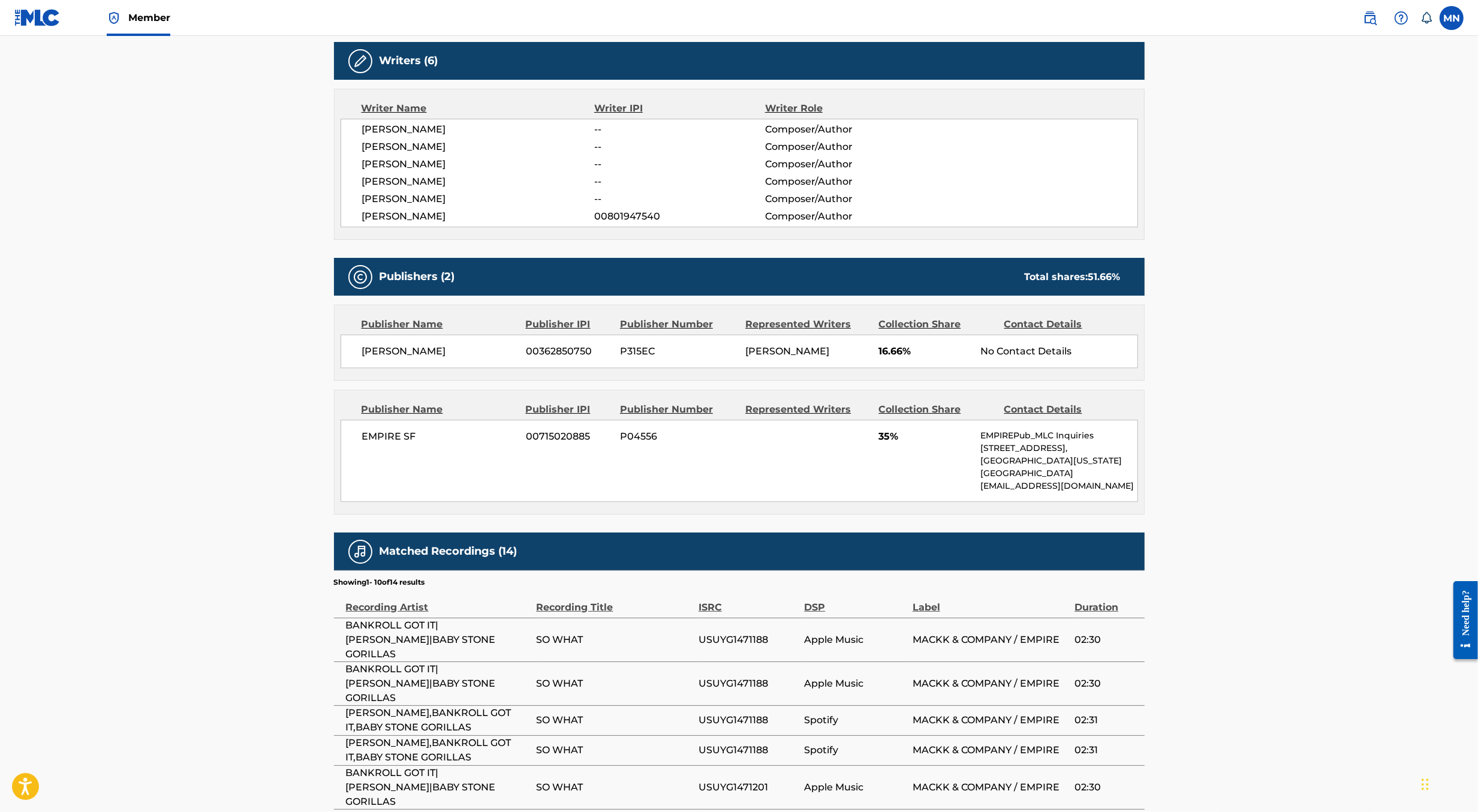
click at [1379, 19] on link at bounding box center [1370, 18] width 24 height 24
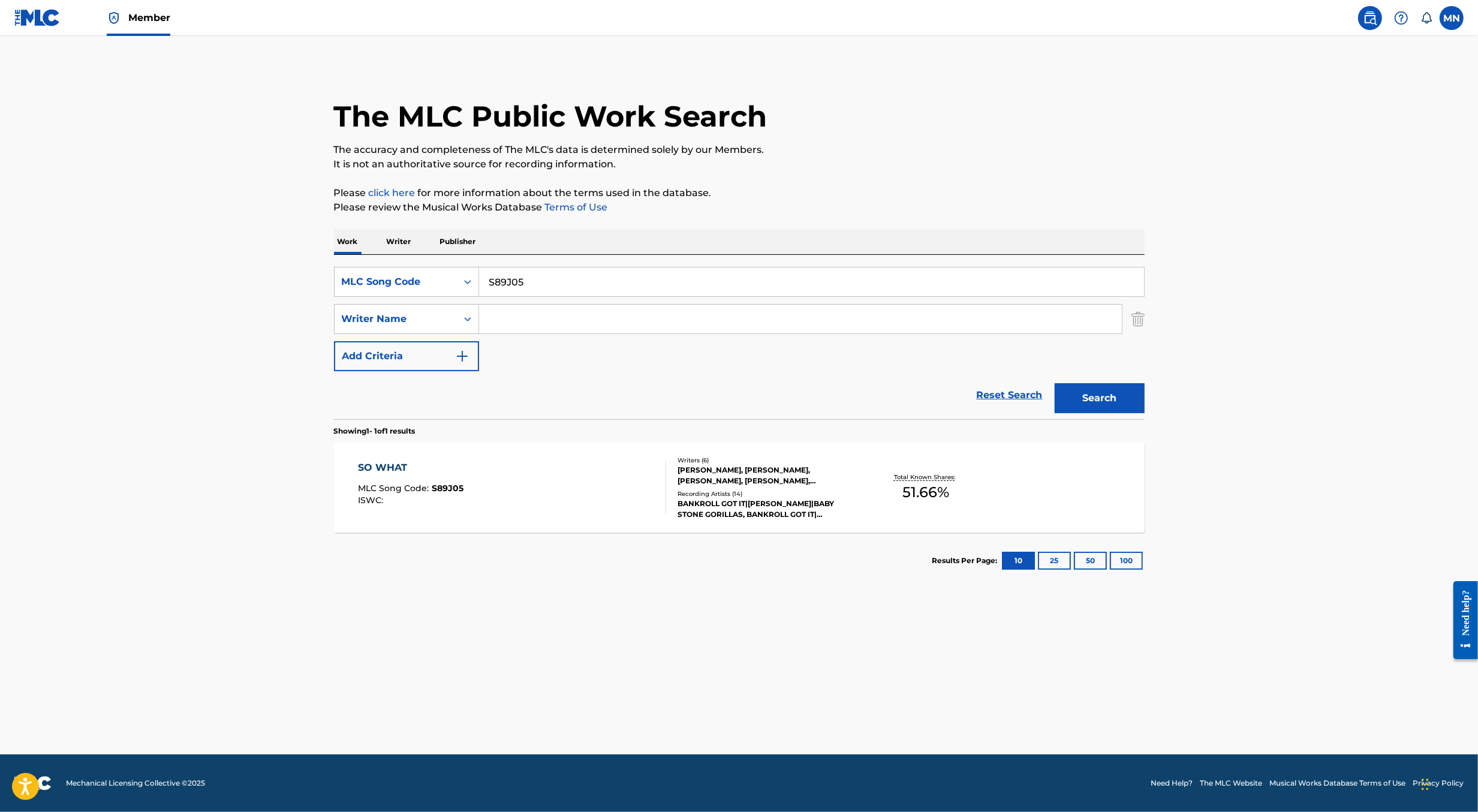
click at [812, 282] on input "S89J05" at bounding box center [812, 282] width 665 height 29
paste input "HQ5JKV, I323NR"
click at [548, 283] on input "HQ5JKV, I323NR" at bounding box center [812, 282] width 665 height 29
type input "HQ5JKV"
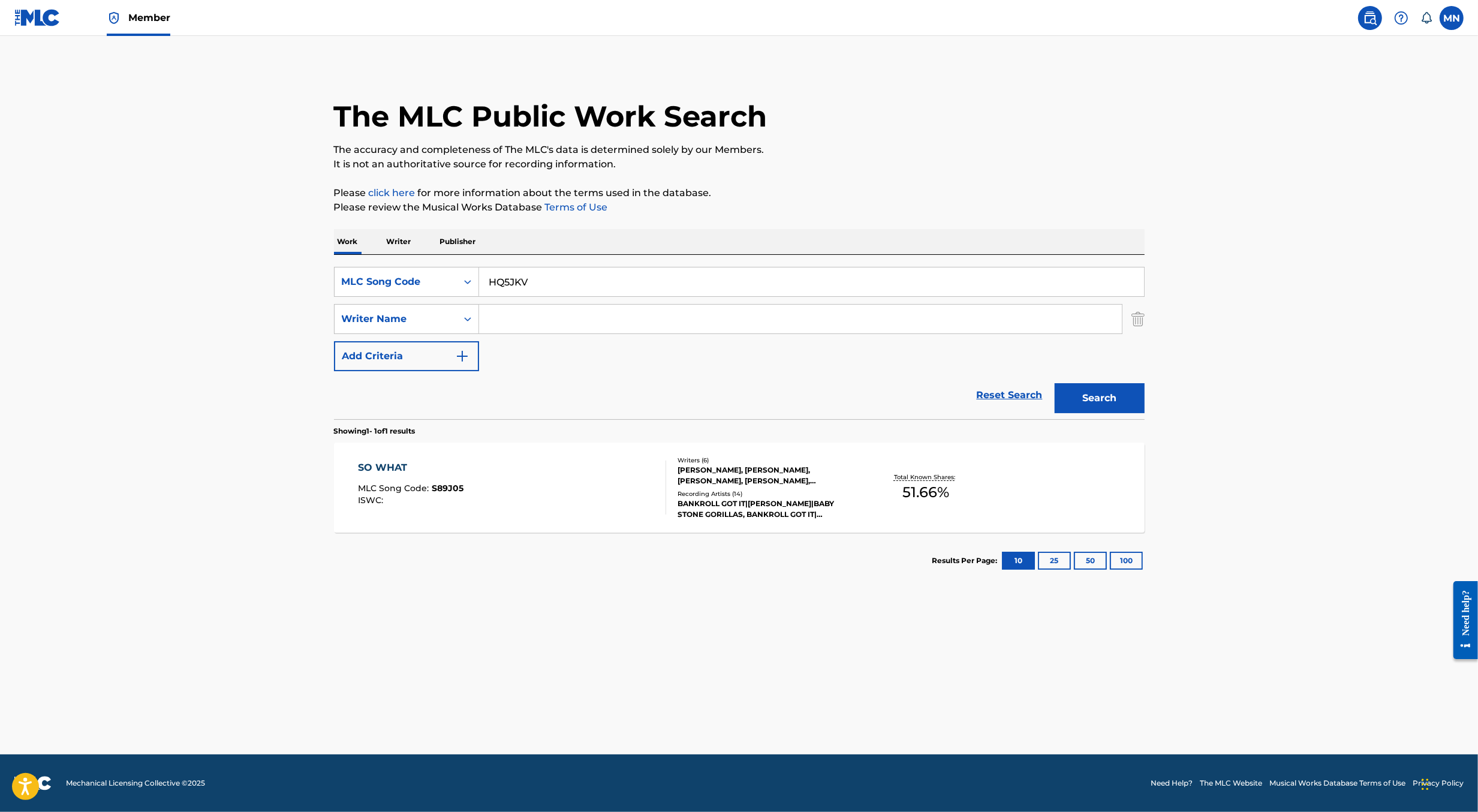
click at [1055, 383] on button "Search" at bounding box center [1100, 398] width 90 height 30
click at [515, 501] on div "HATE THAT I LOVE YOU MLC Song Code : HQ5JKV ISWC :" at bounding box center [512, 487] width 308 height 54
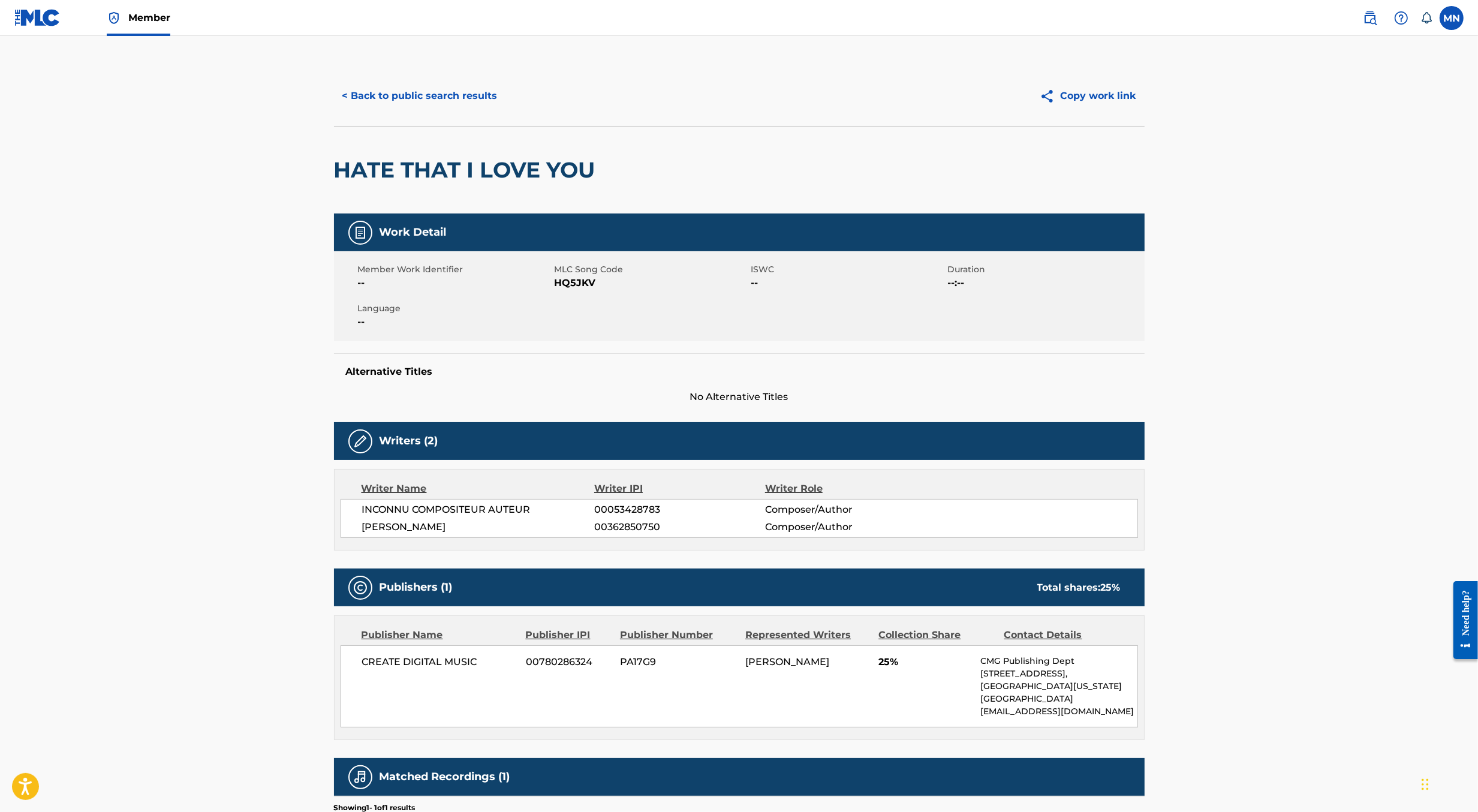
click at [431, 92] on button "< Back to public search results" at bounding box center [420, 95] width 172 height 30
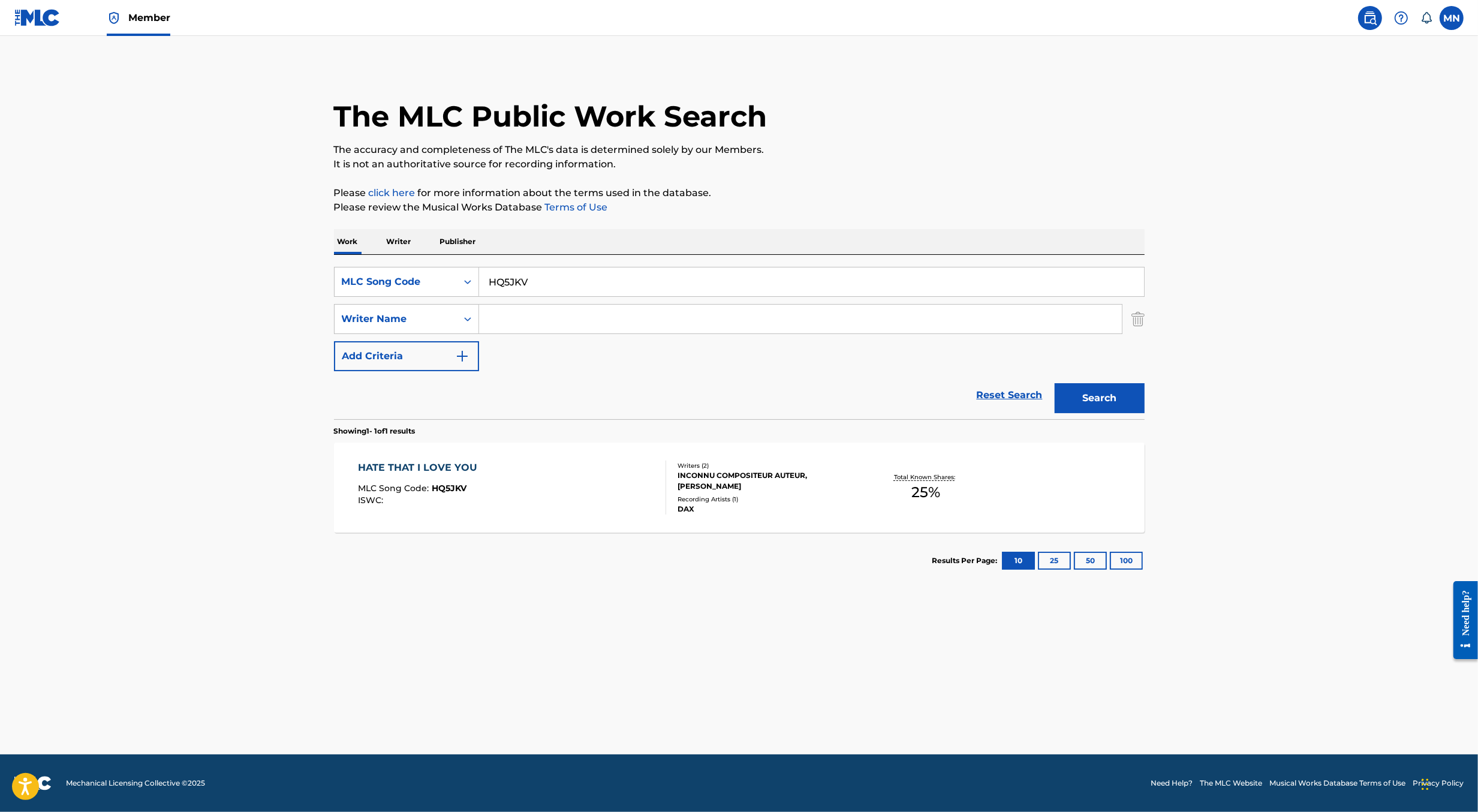
click at [551, 275] on input "HQ5JKV" at bounding box center [812, 282] width 665 height 29
paste input "I323NR"
type input "I323NR"
click at [1055, 383] on button "Search" at bounding box center [1100, 398] width 90 height 30
click at [495, 494] on div "I HATE THAT I LOVE YOU MLC Song Code : I323NR ISWC :" at bounding box center [512, 487] width 308 height 54
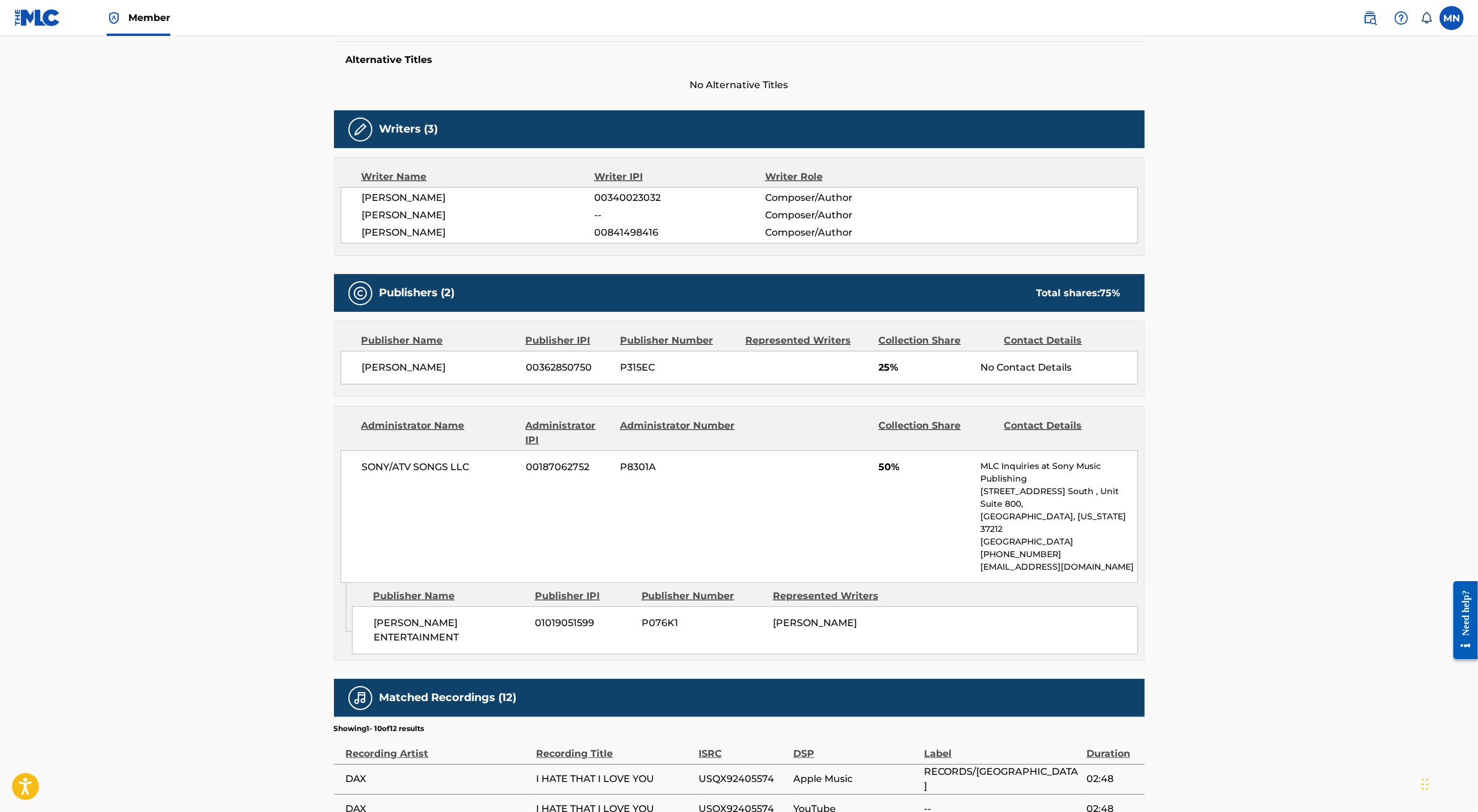
scroll to position [495, 0]
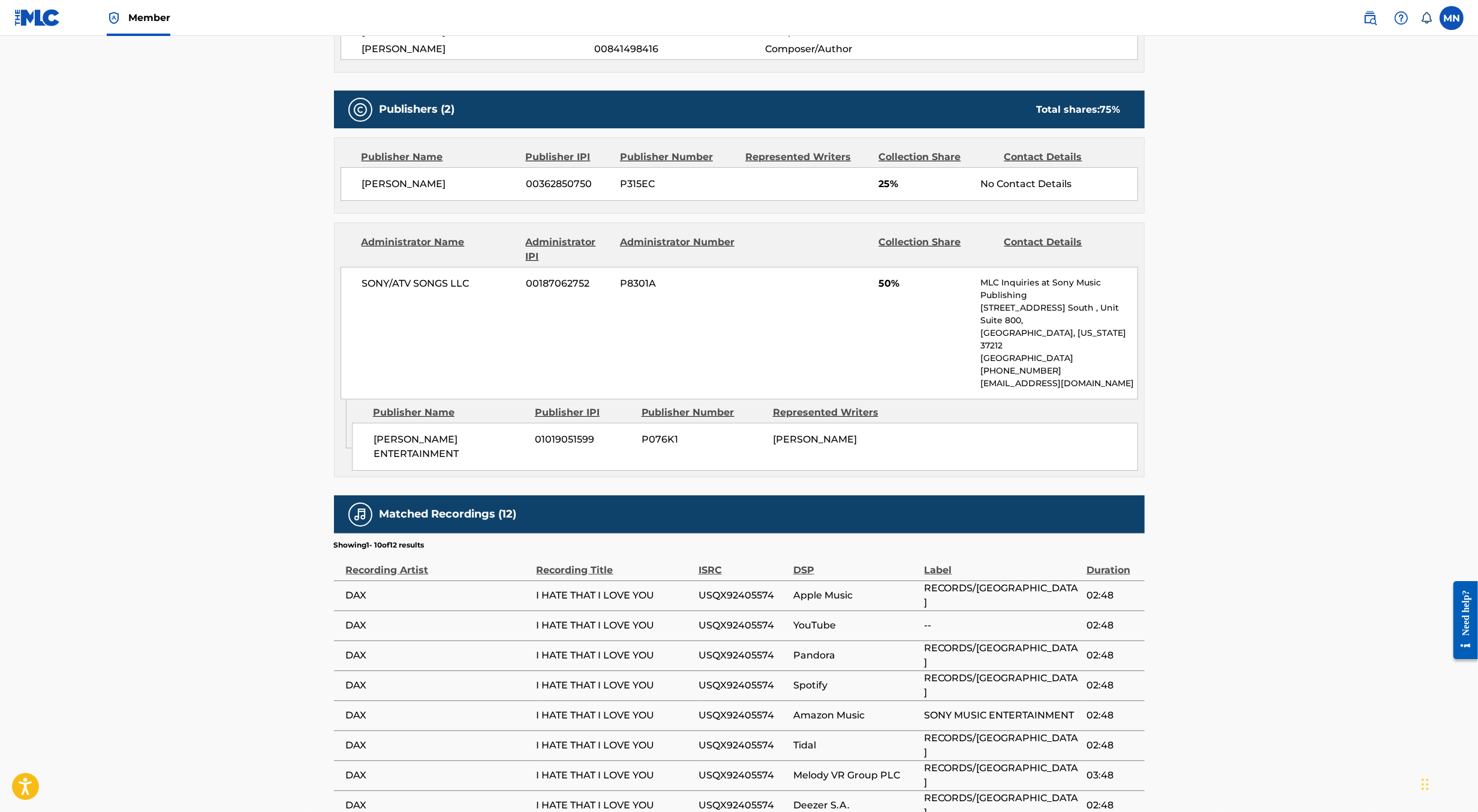
click at [1363, 25] on link at bounding box center [1370, 18] width 24 height 24
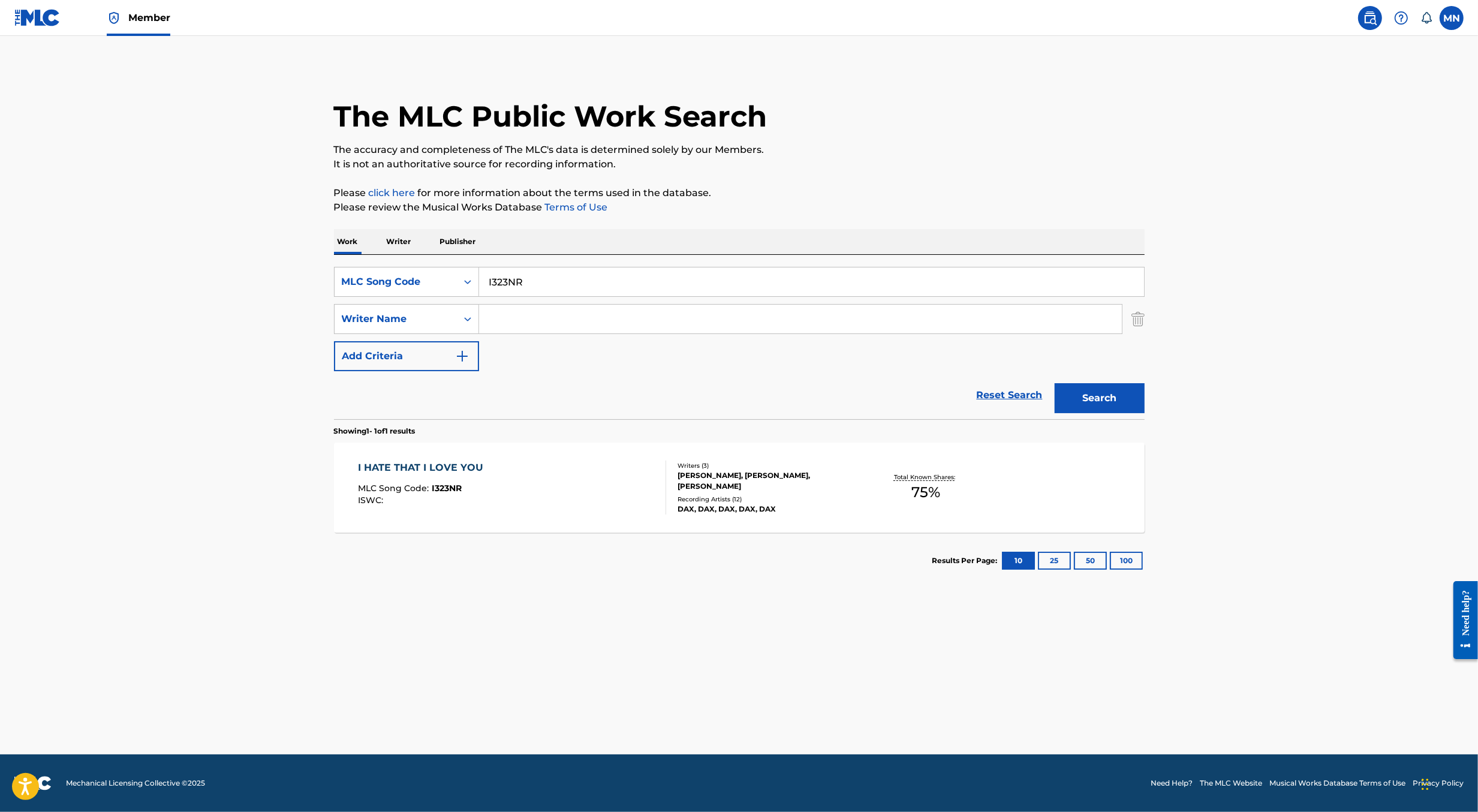
click at [724, 286] on input "I323NR" at bounding box center [812, 282] width 665 height 29
paste input "HP72BM"
type input "HP72BM"
click at [1055, 383] on button "Search" at bounding box center [1100, 398] width 90 height 30
click at [604, 485] on div "HEAVEN SEEMS SO FAR AWAY MLC Song Code : HP72BM ISWC :" at bounding box center [512, 487] width 308 height 54
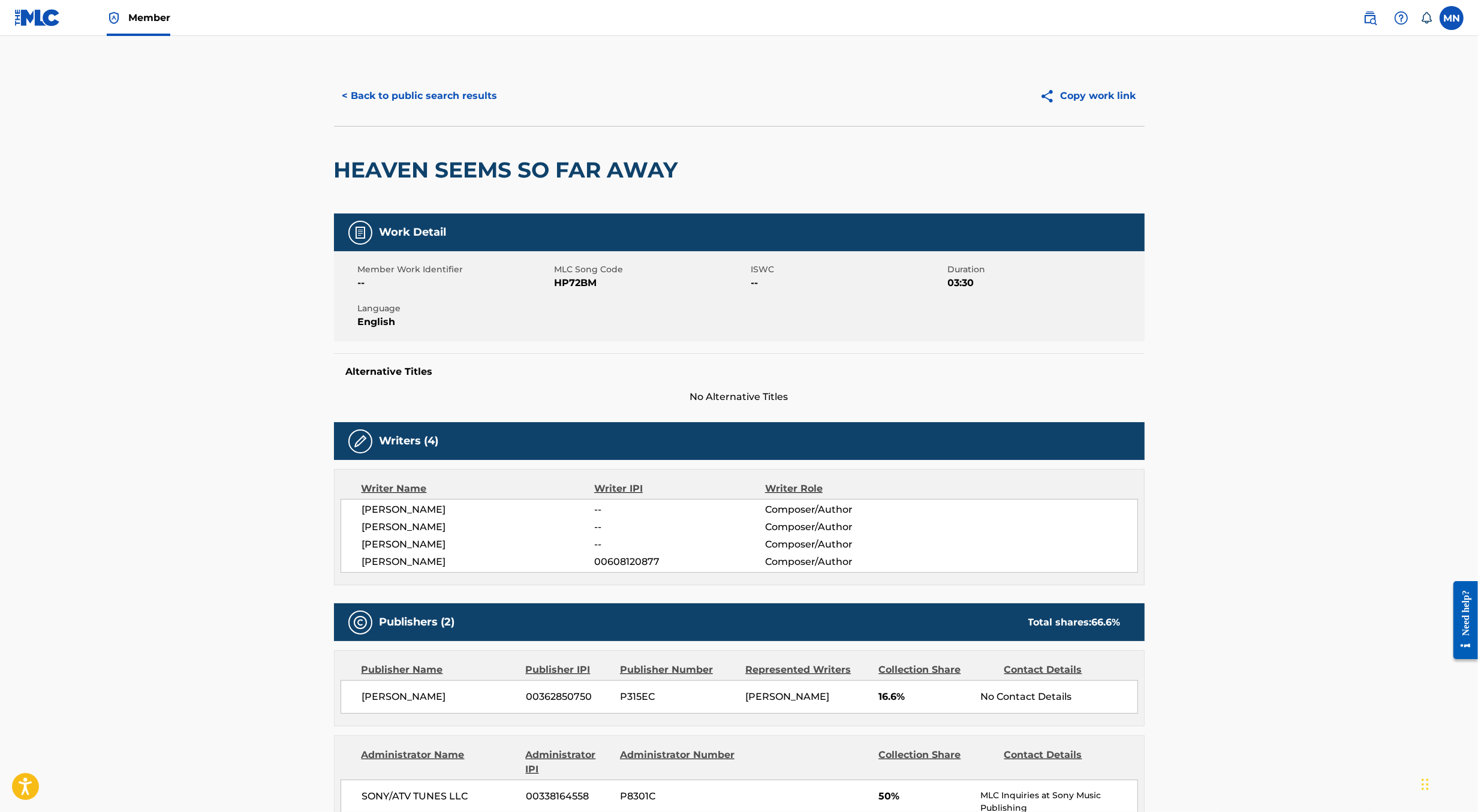
scroll to position [307, 0]
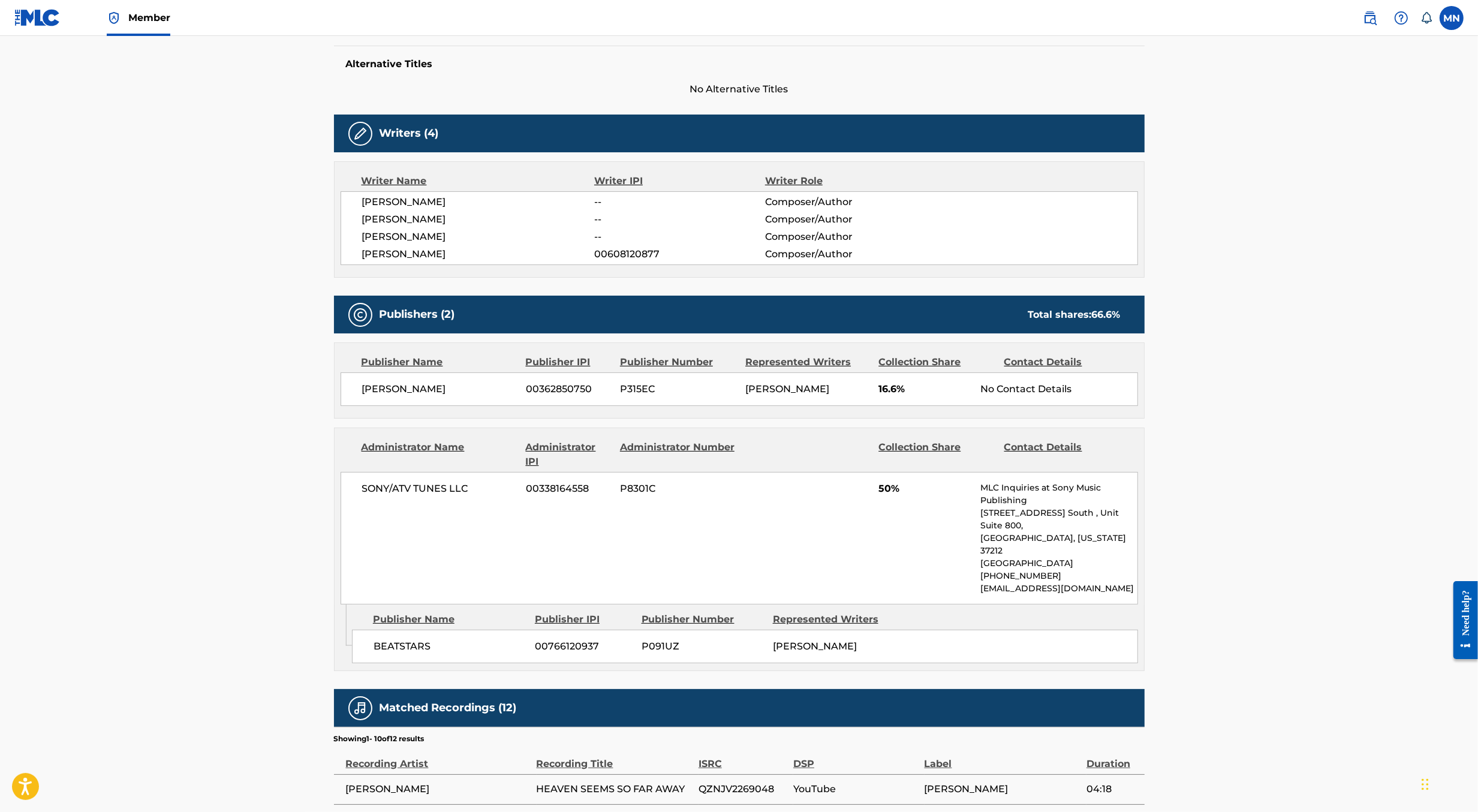
click at [1368, 13] on img at bounding box center [1370, 18] width 15 height 14
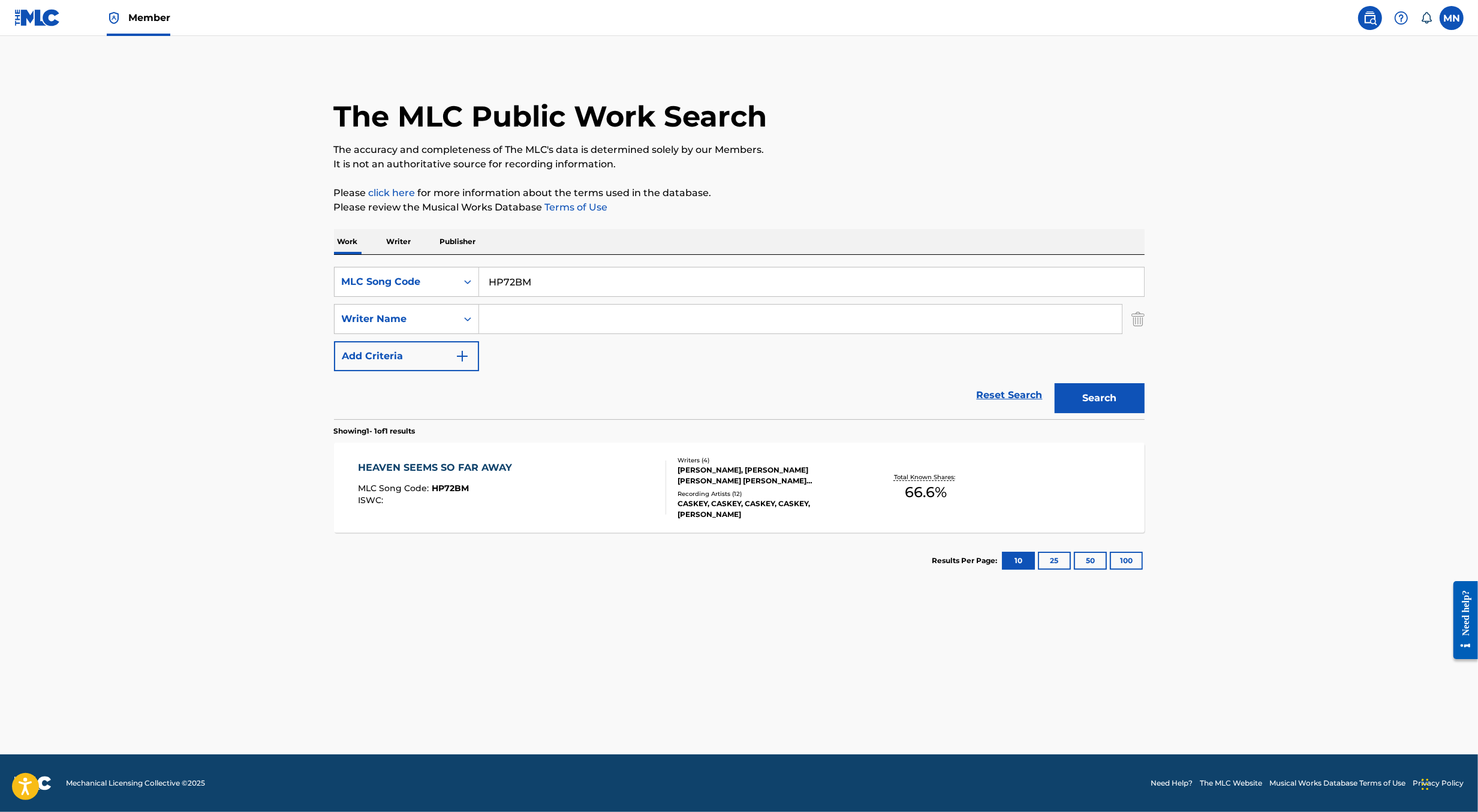
click at [755, 279] on input "HP72BM" at bounding box center [812, 282] width 665 height 29
paste input "I35XPW"
type input "I35XPW"
click at [1055, 383] on button "Search" at bounding box center [1100, 398] width 90 height 30
click at [515, 543] on section "Results Per Page: 10 25 50 100" at bounding box center [740, 561] width 811 height 57
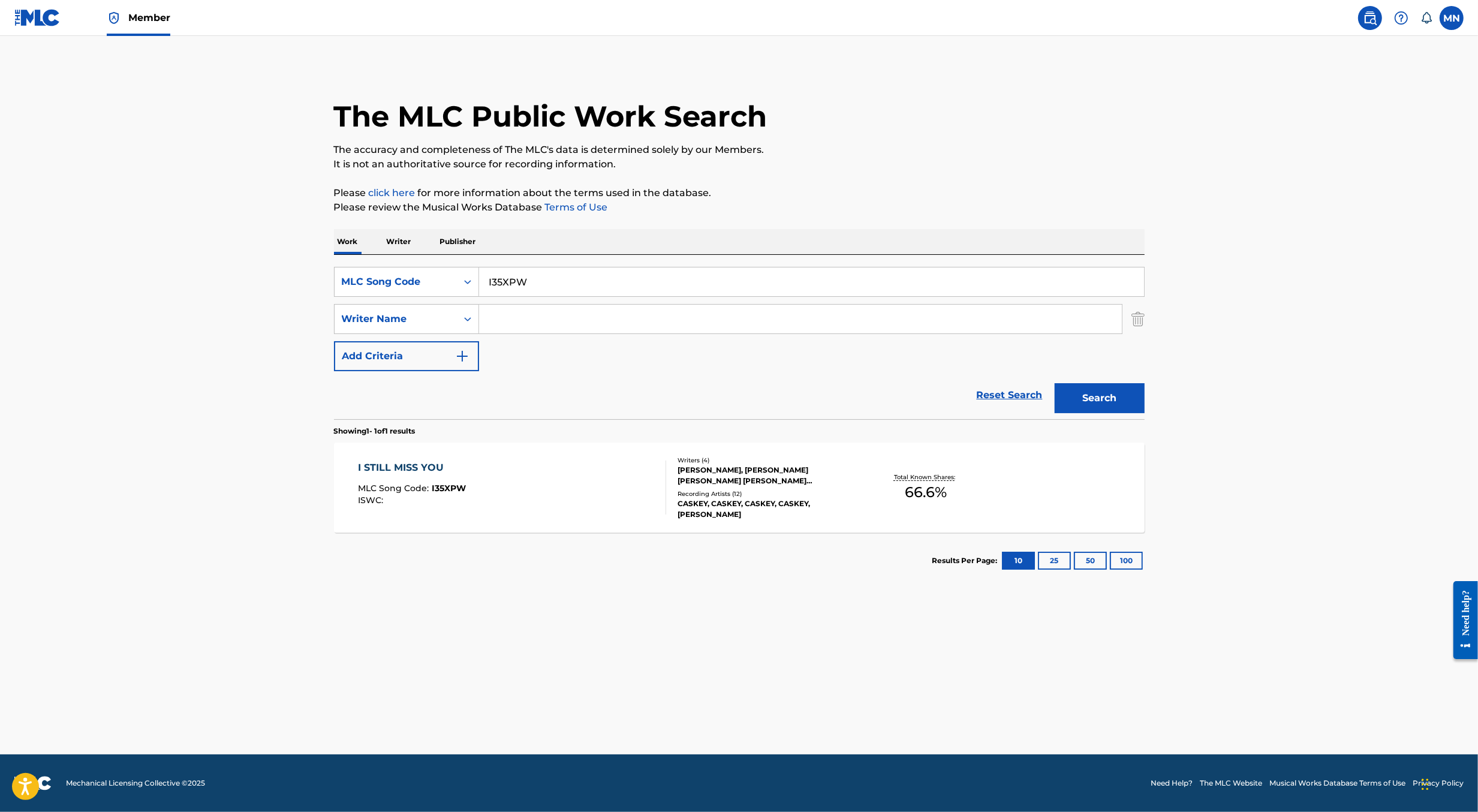
click at [510, 508] on div "I STILL MISS YOU MLC Song Code : I35XPW ISWC :" at bounding box center [512, 487] width 308 height 54
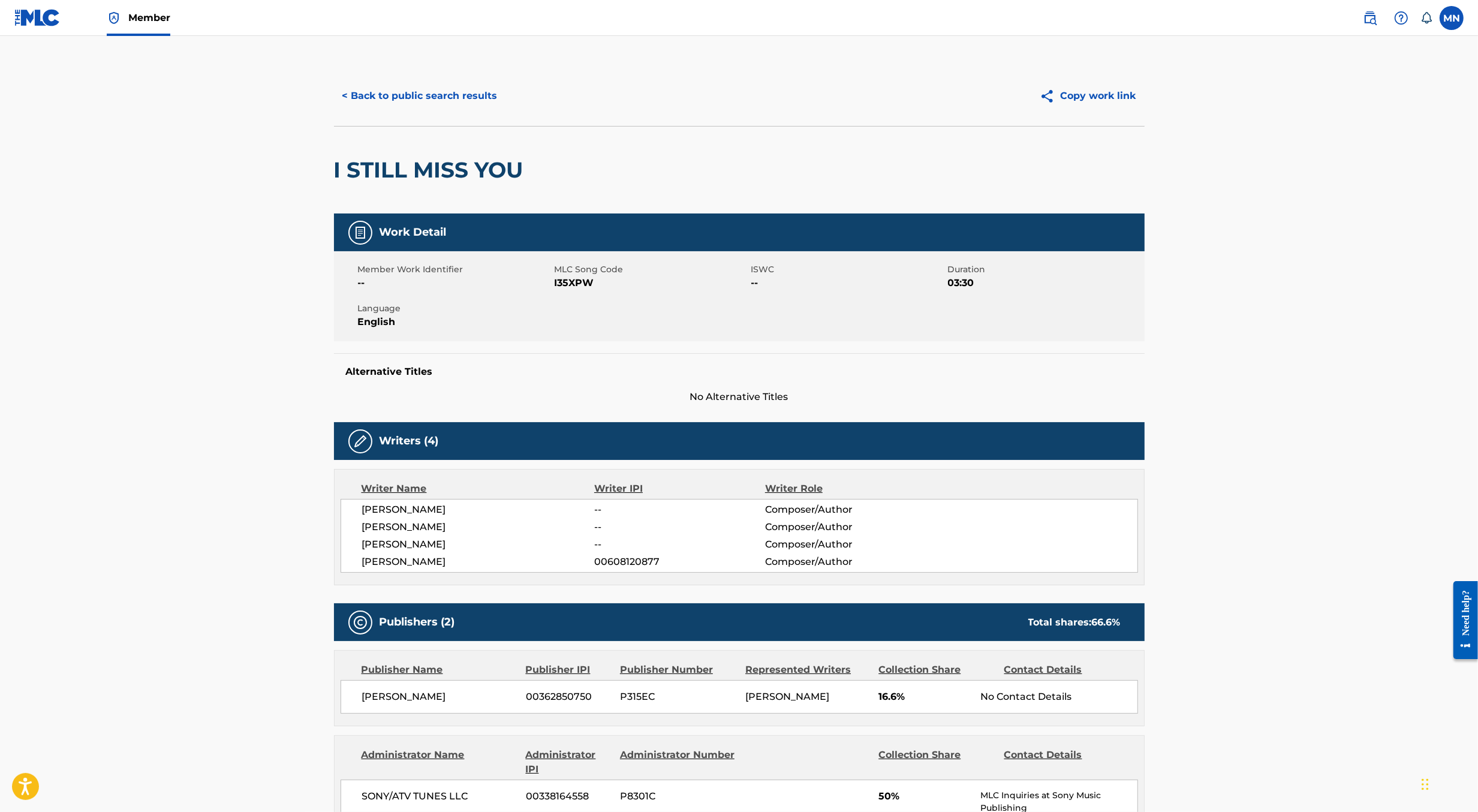
click at [1372, 25] on link at bounding box center [1370, 18] width 24 height 24
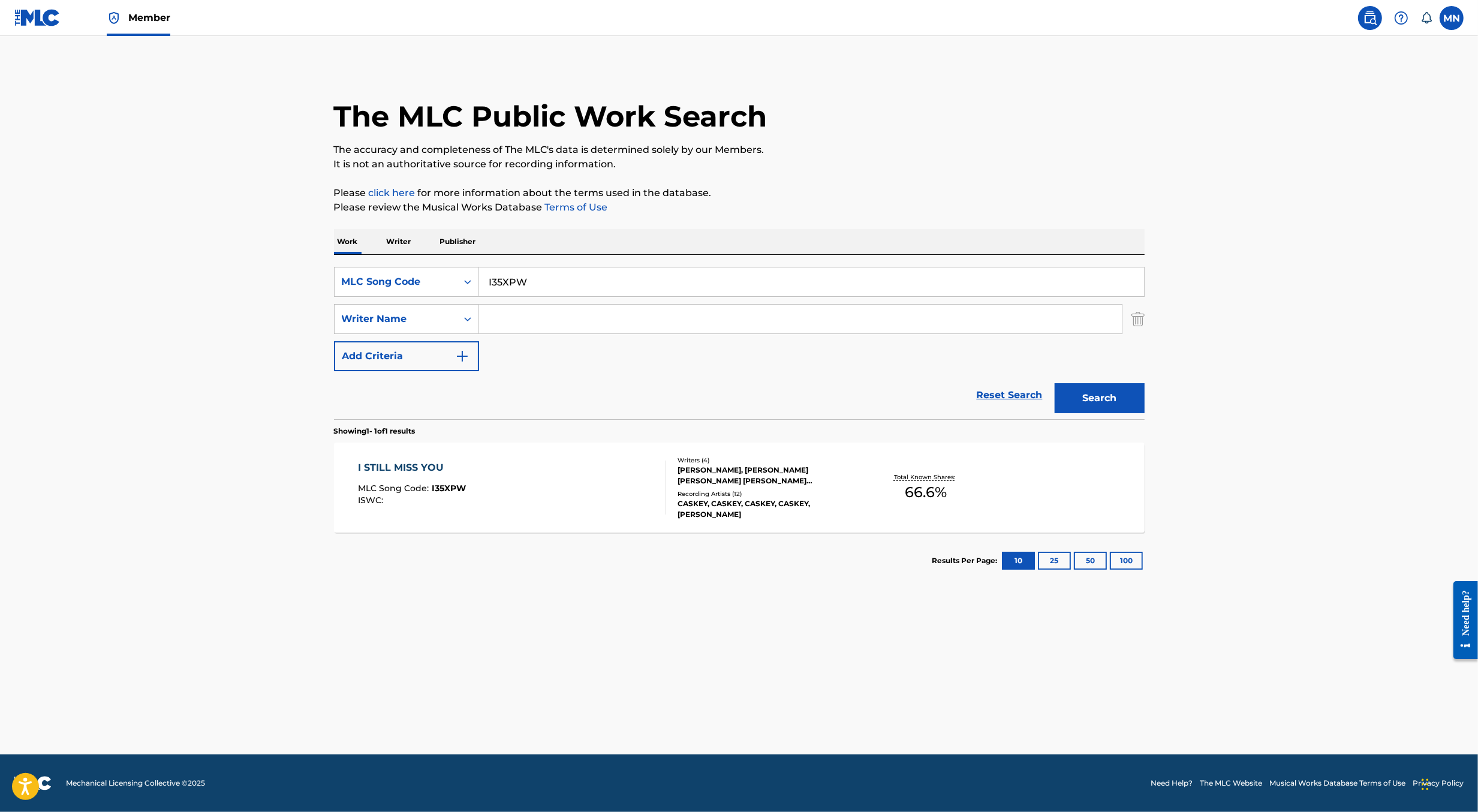
click at [807, 276] on input "I35XPW" at bounding box center [812, 282] width 665 height 29
paste input "LR5TC5"
click at [1055, 383] on button "Search" at bounding box center [1100, 398] width 90 height 30
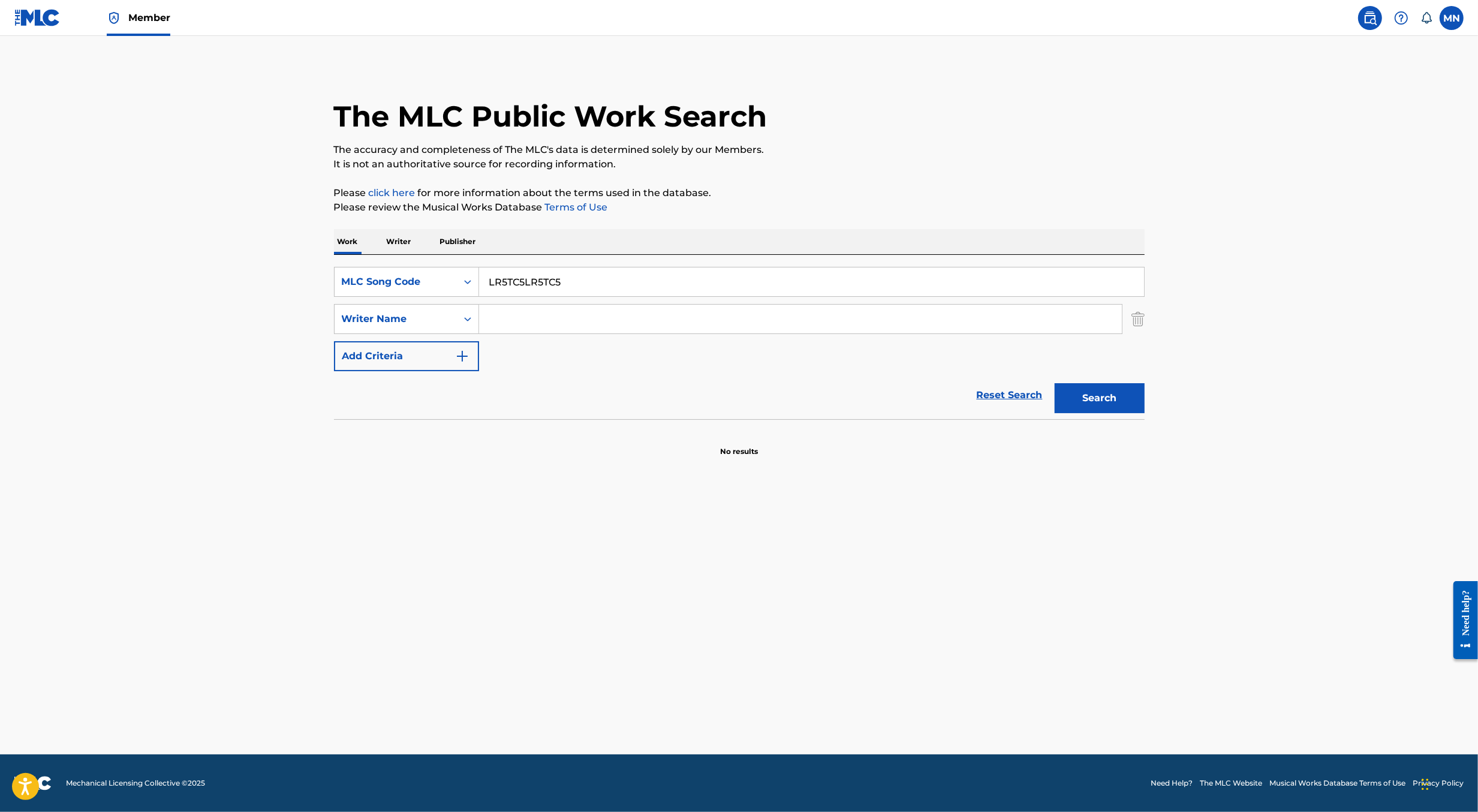
click at [807, 276] on input "LR5TC5LR5TC5" at bounding box center [812, 282] width 665 height 29
paste input "Search Form"
type input "LR5TC5"
click at [1055, 383] on button "Search" at bounding box center [1100, 398] width 90 height 30
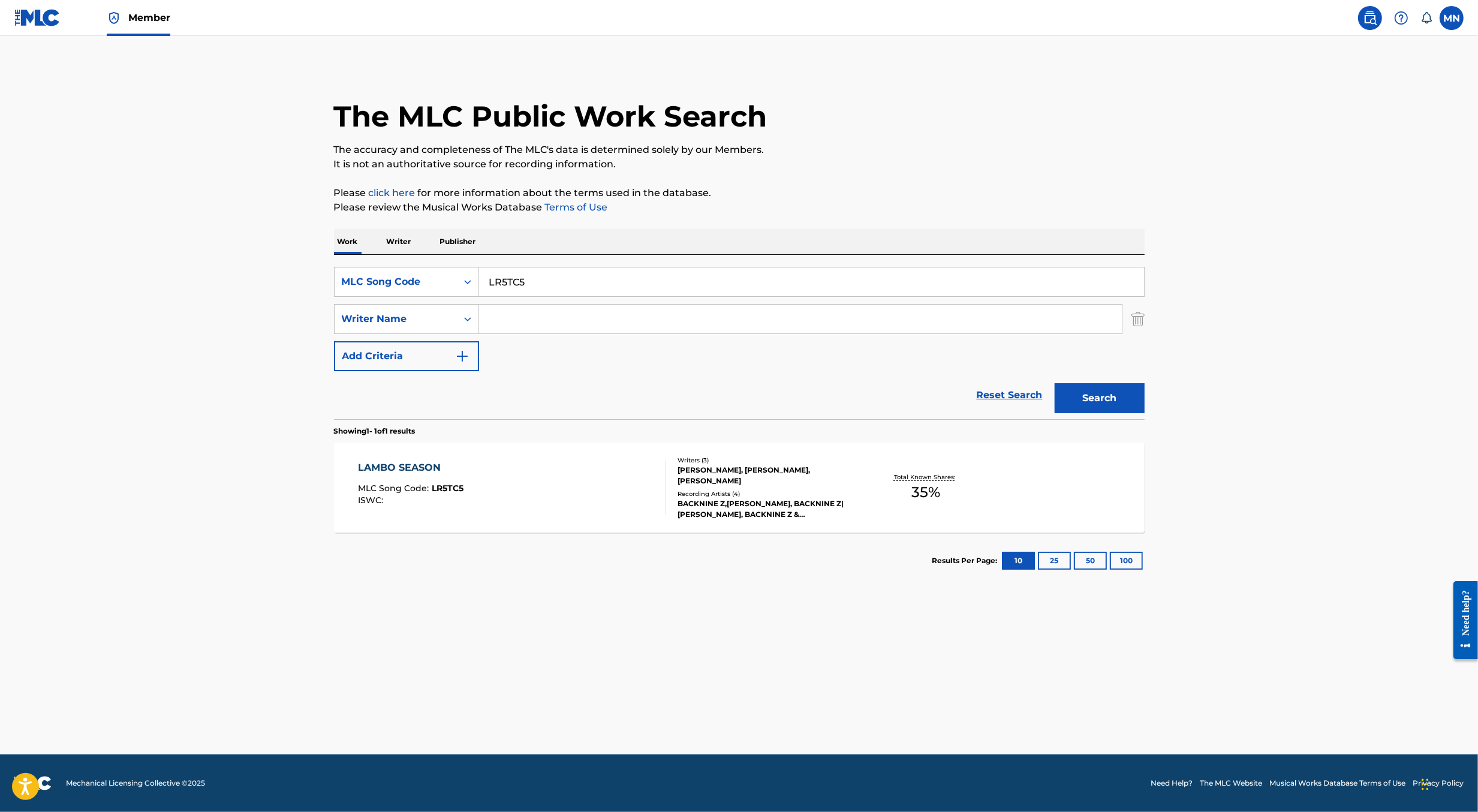
click at [653, 475] on div "LAMBO SEASON MLC Song Code : LR5TC5 ISWC :" at bounding box center [512, 487] width 308 height 54
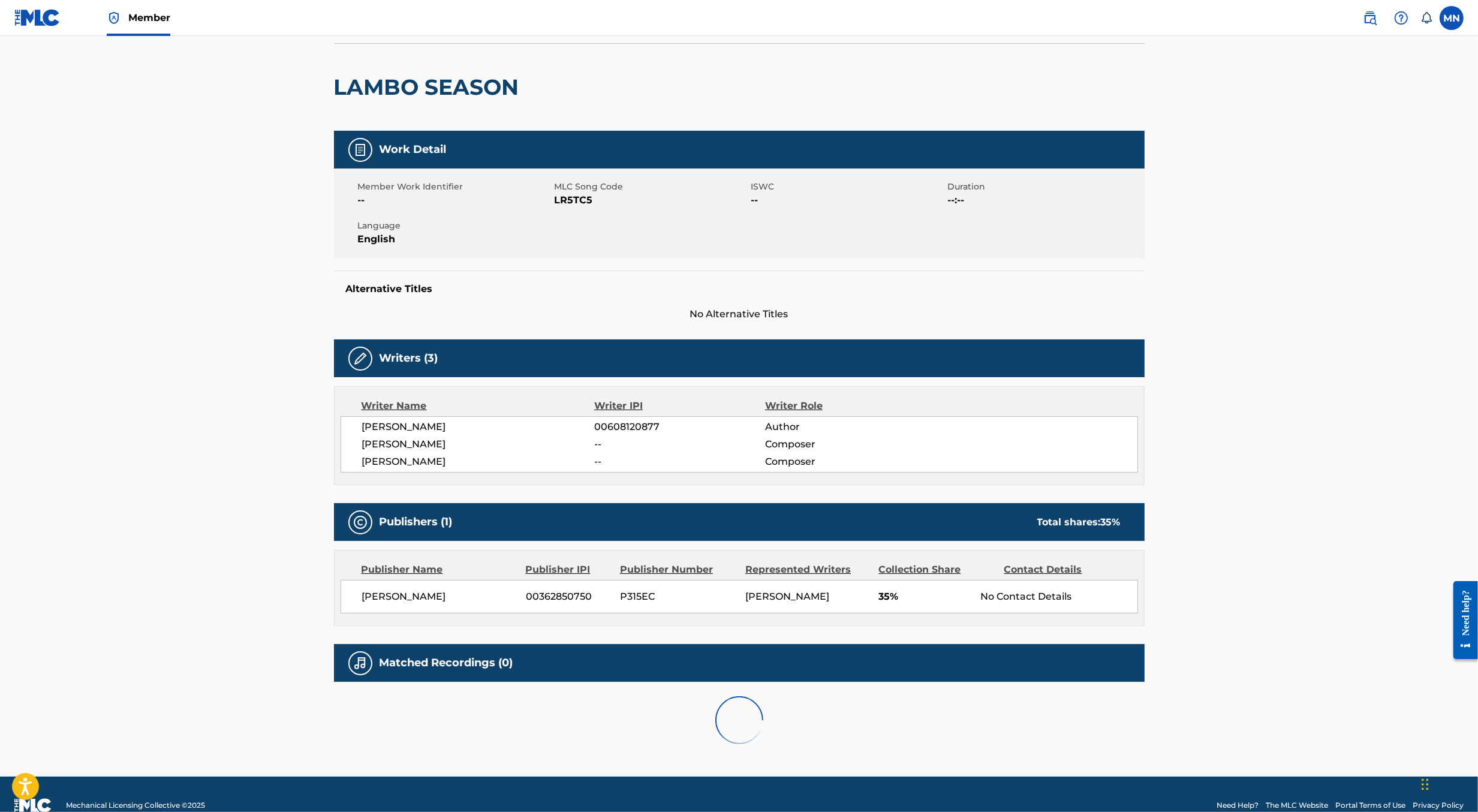
scroll to position [124, 0]
